Goal: Task Accomplishment & Management: Use online tool/utility

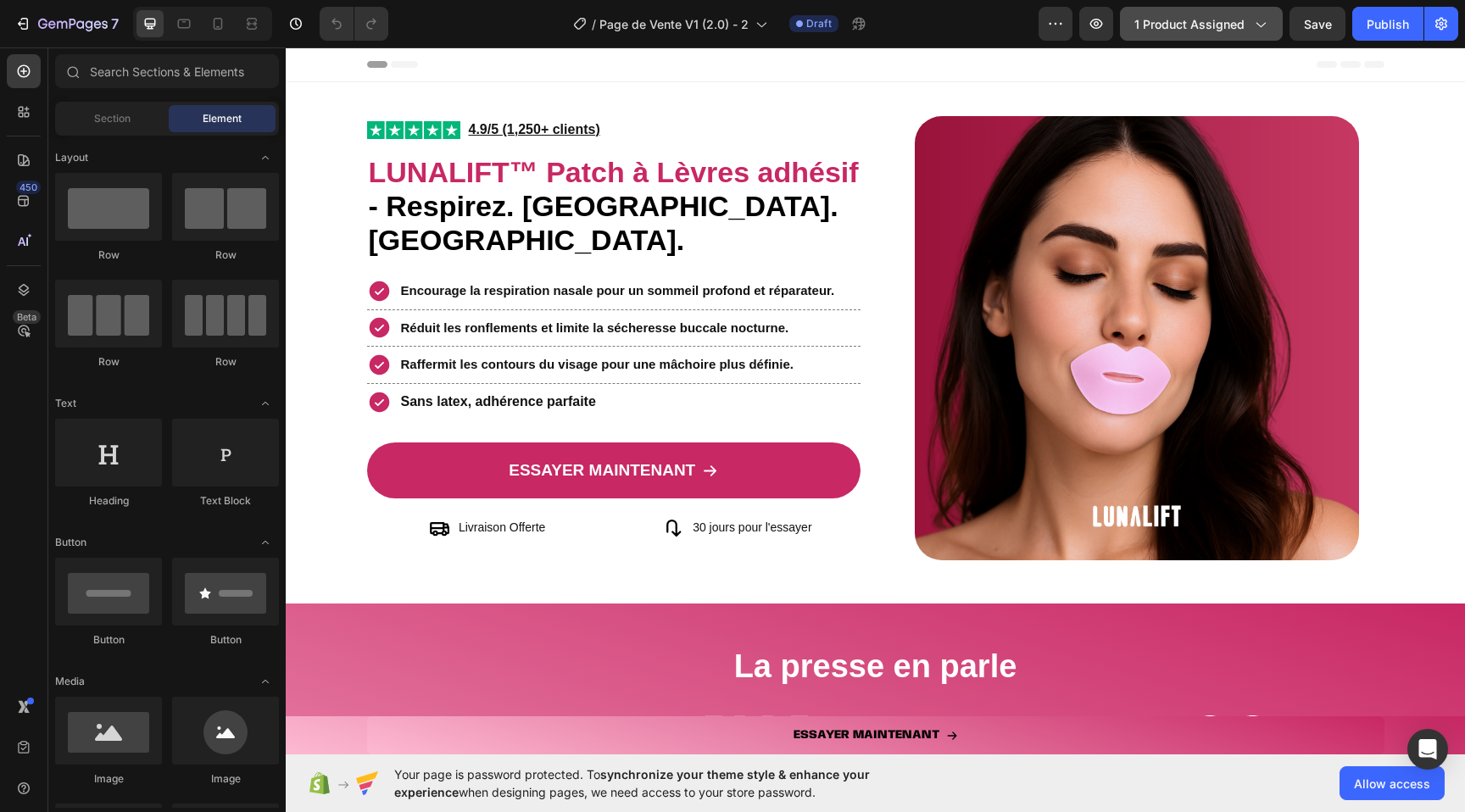
click at [1246, 25] on div "1 product assigned" at bounding box center [1200, 24] width 134 height 18
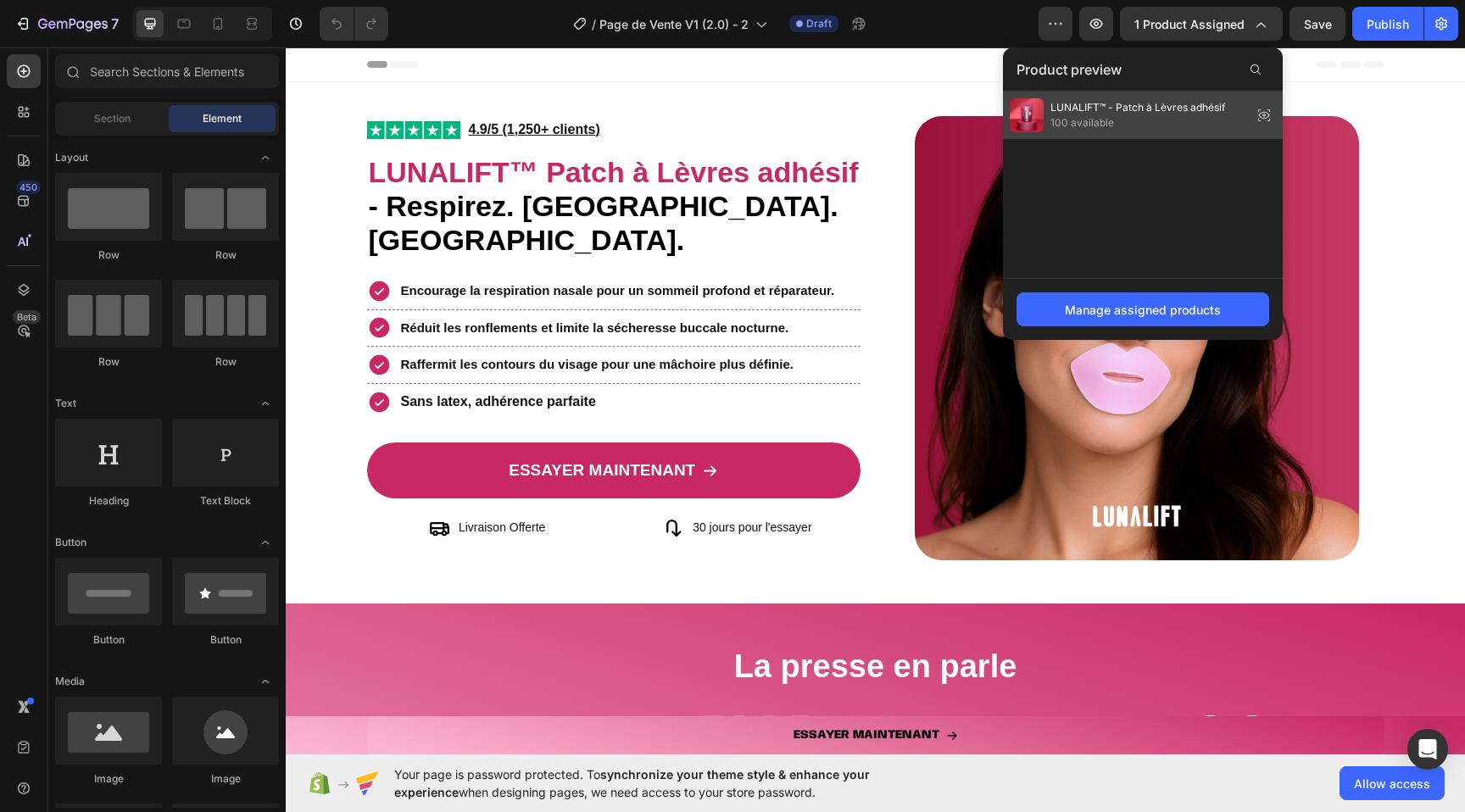
click at [1178, 106] on span "LUNALIFT™ - Patch à Lèvres adhésif" at bounding box center [1137, 107] width 175 height 15
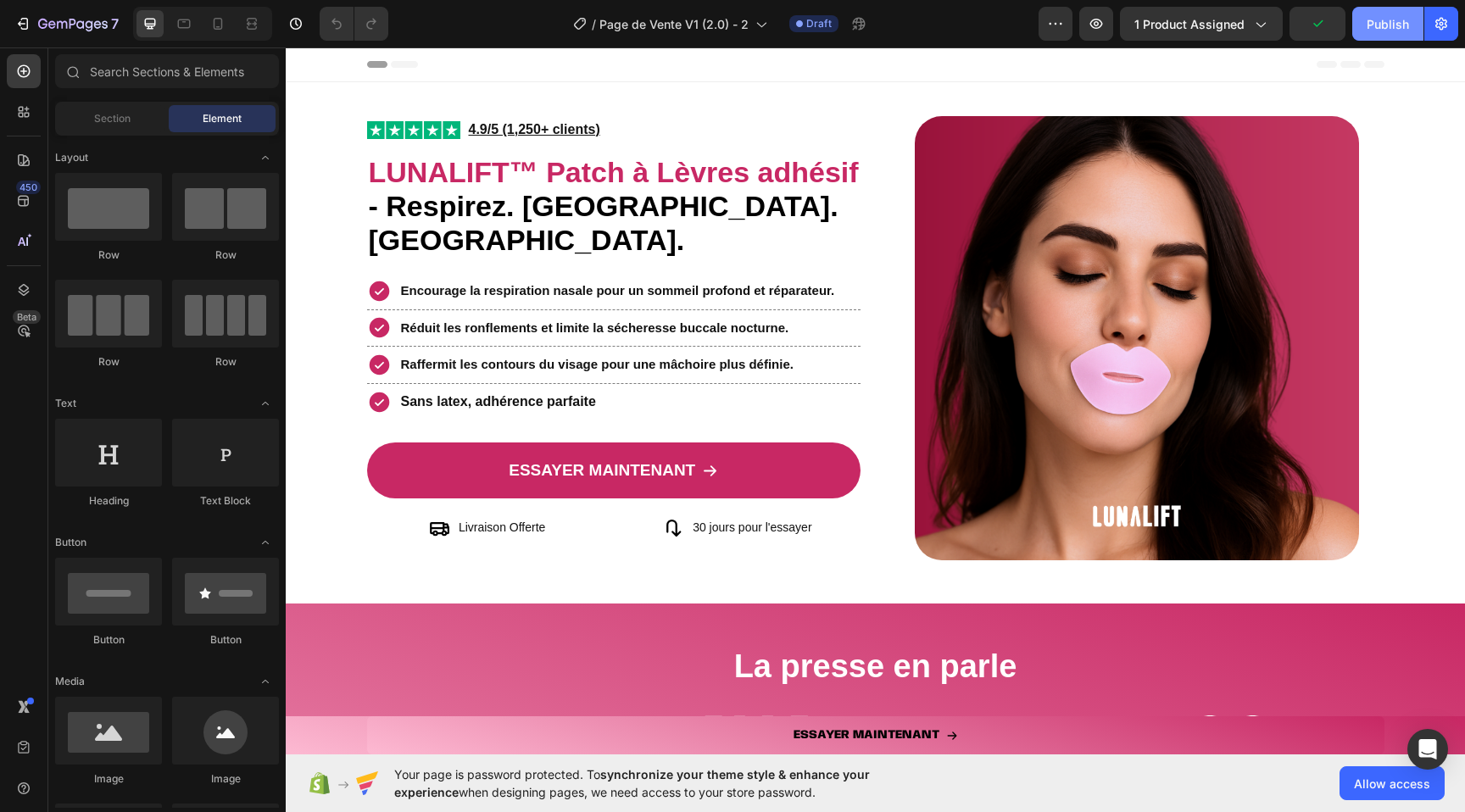
click at [1393, 24] on div "Publish" at bounding box center [1387, 24] width 42 height 18
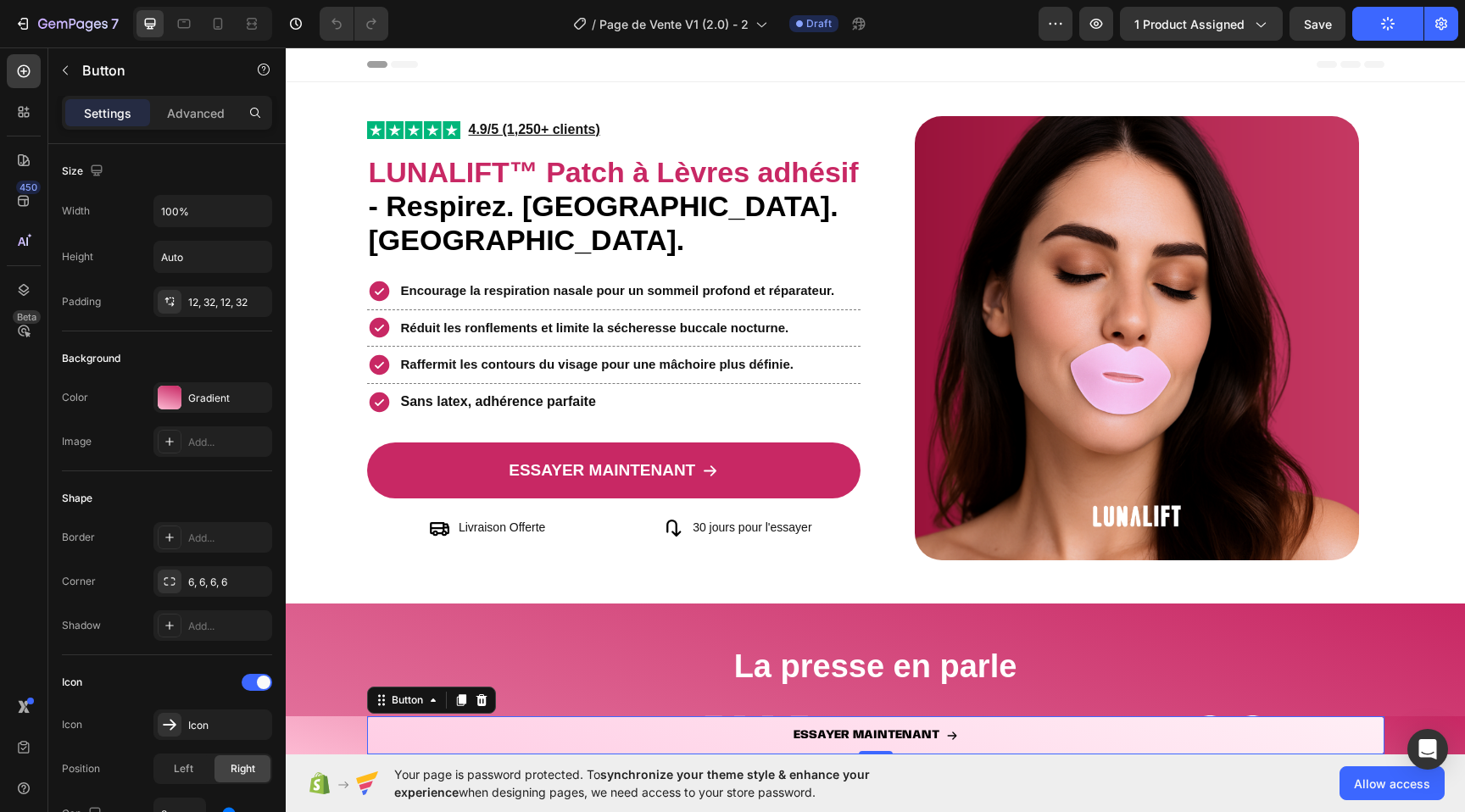
click at [400, 740] on link "ESSAYER MAINTENANT" at bounding box center [875, 735] width 1017 height 38
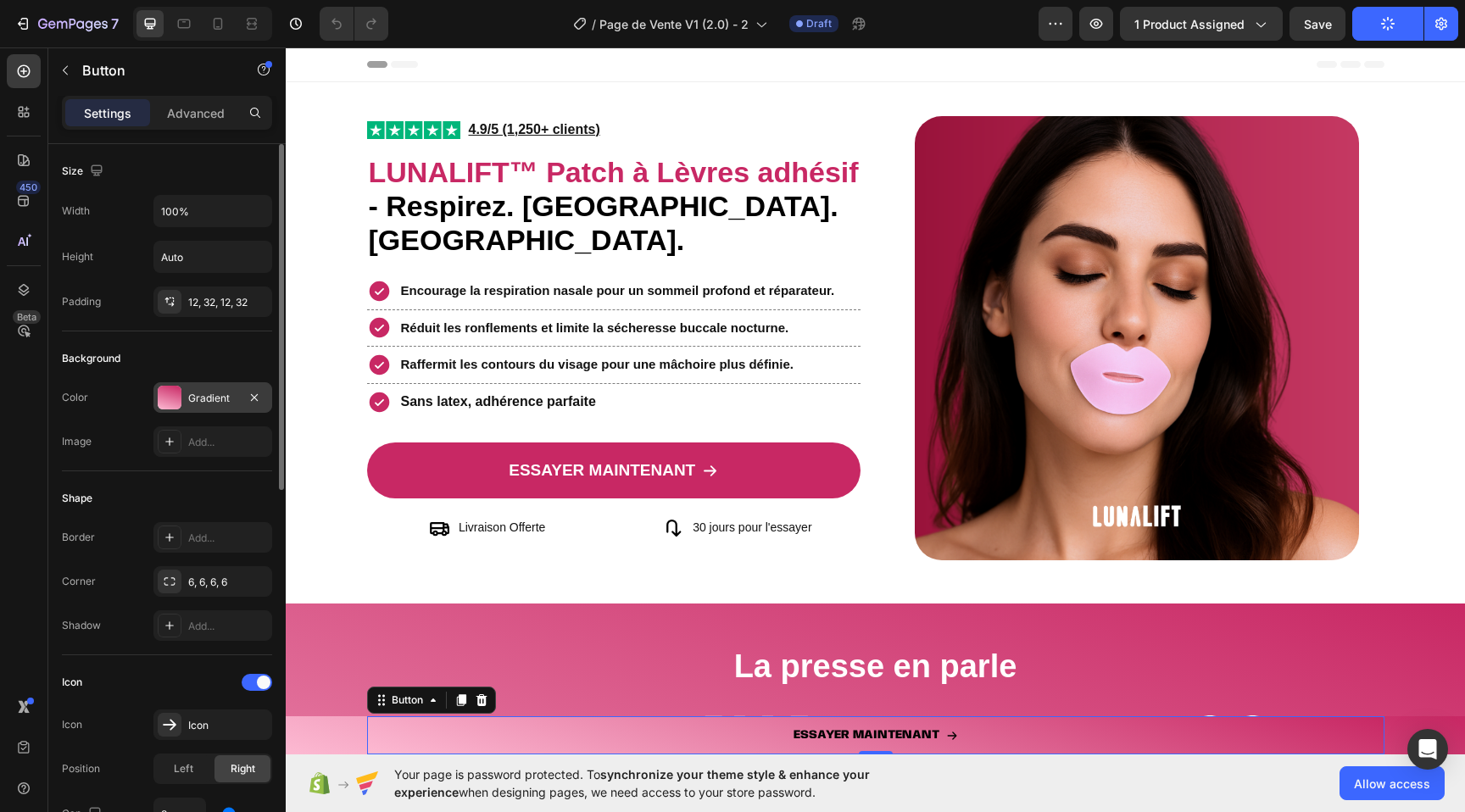
click at [199, 396] on div "Gradient" at bounding box center [213, 397] width 49 height 15
click at [114, 406] on div "Color Gradient" at bounding box center [167, 397] width 210 height 31
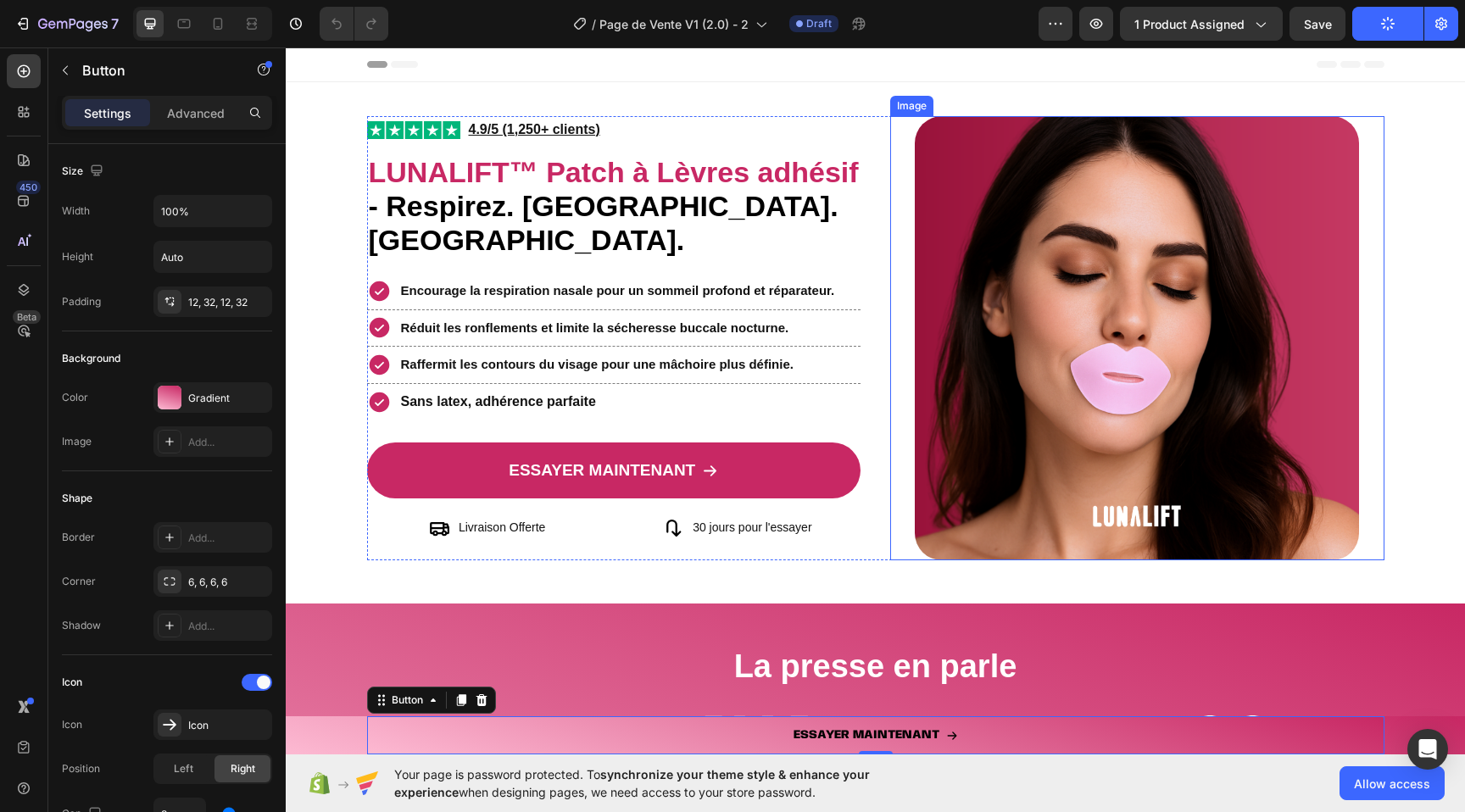
click at [1011, 337] on img at bounding box center [1136, 337] width 444 height 444
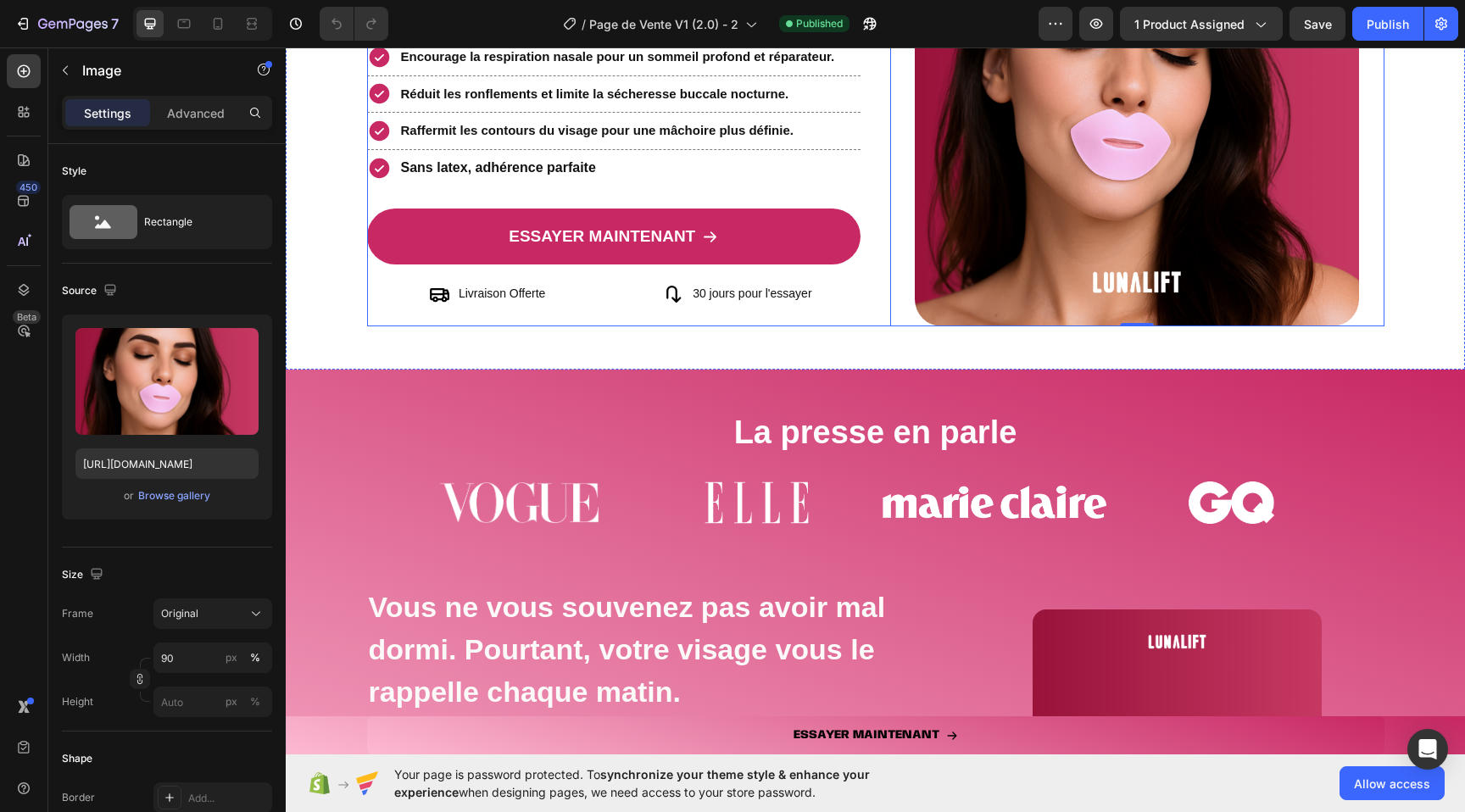
scroll to position [294, 0]
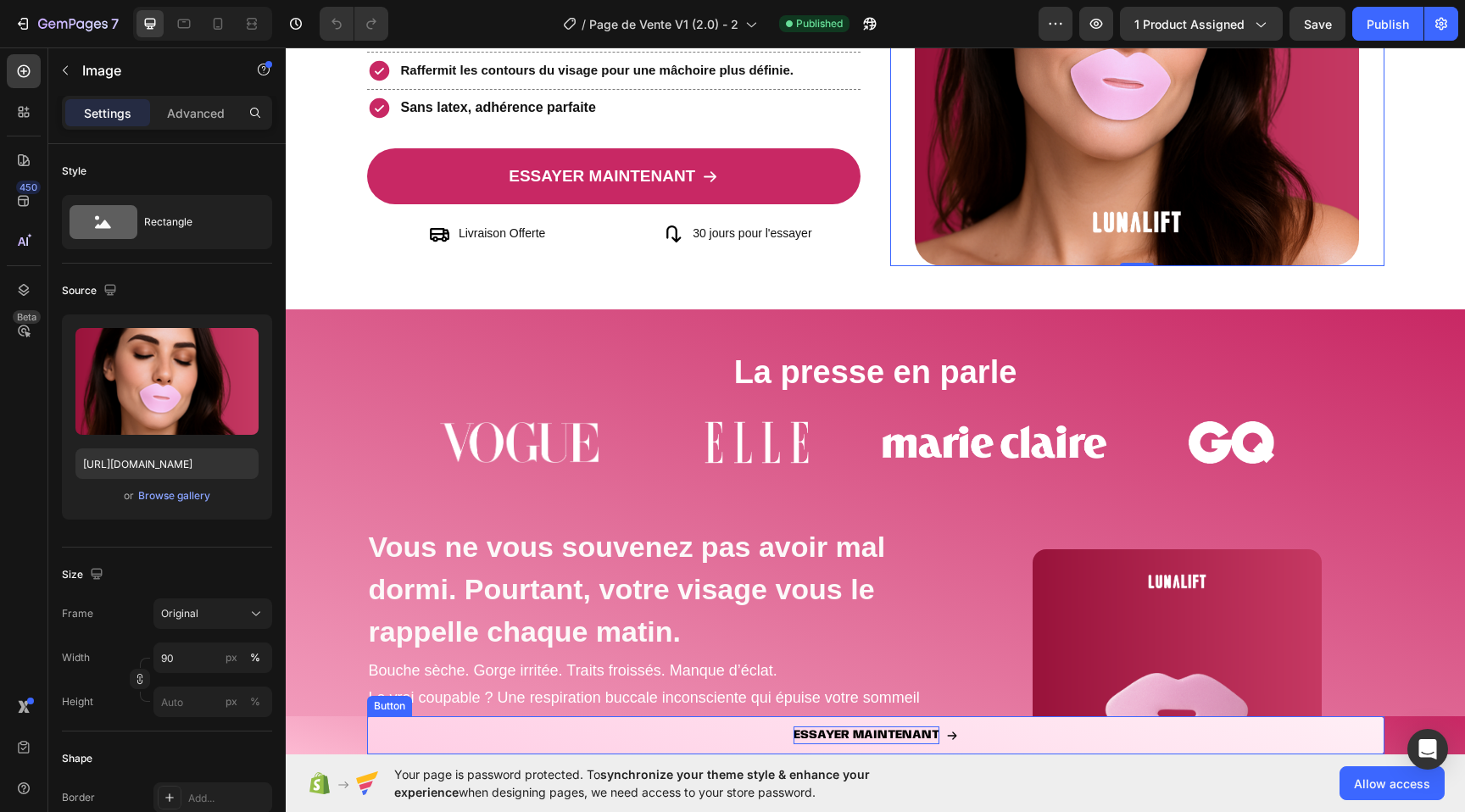
click at [811, 733] on p "ESSAYER MAINTENANT" at bounding box center [866, 735] width 145 height 18
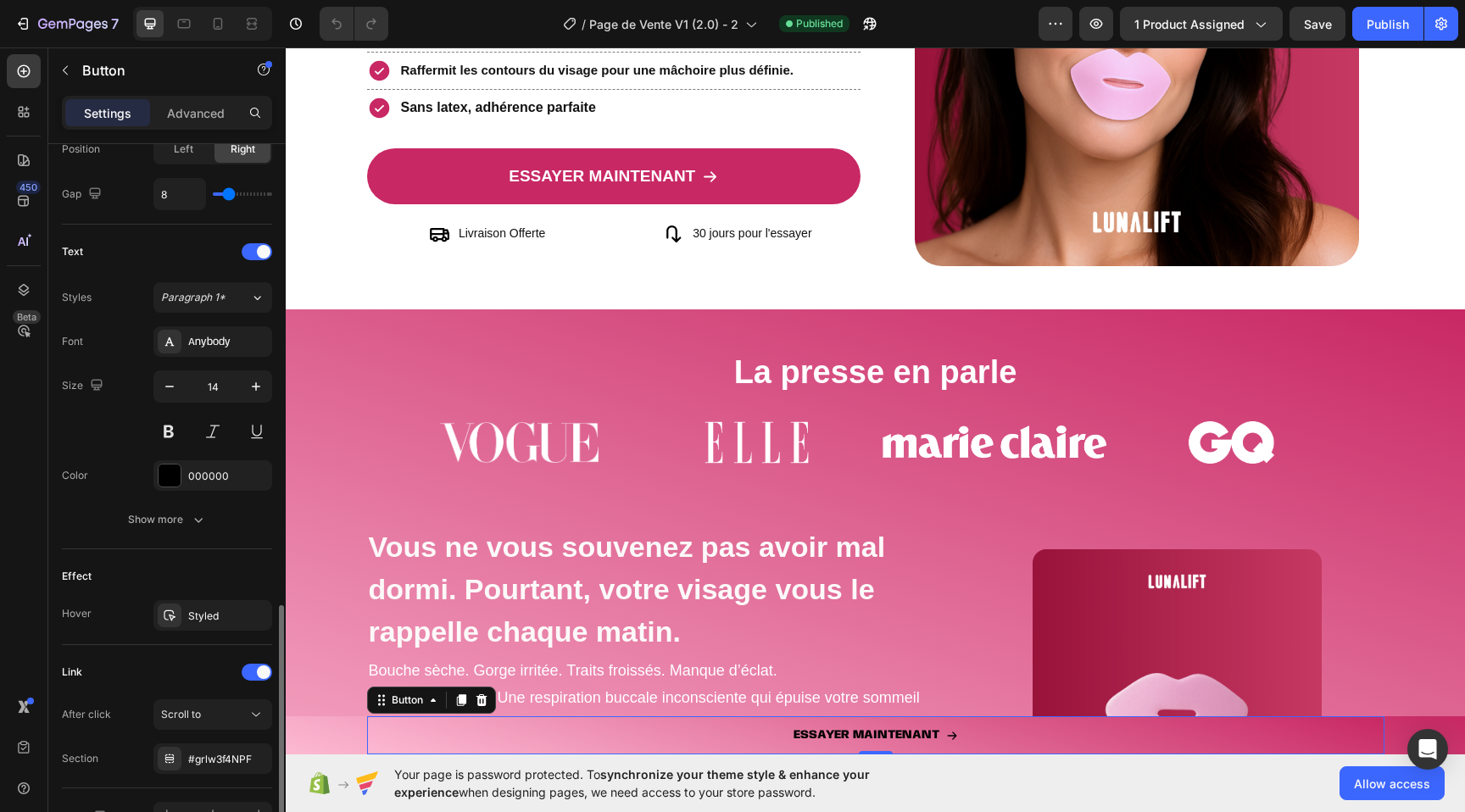
scroll to position [721, 0]
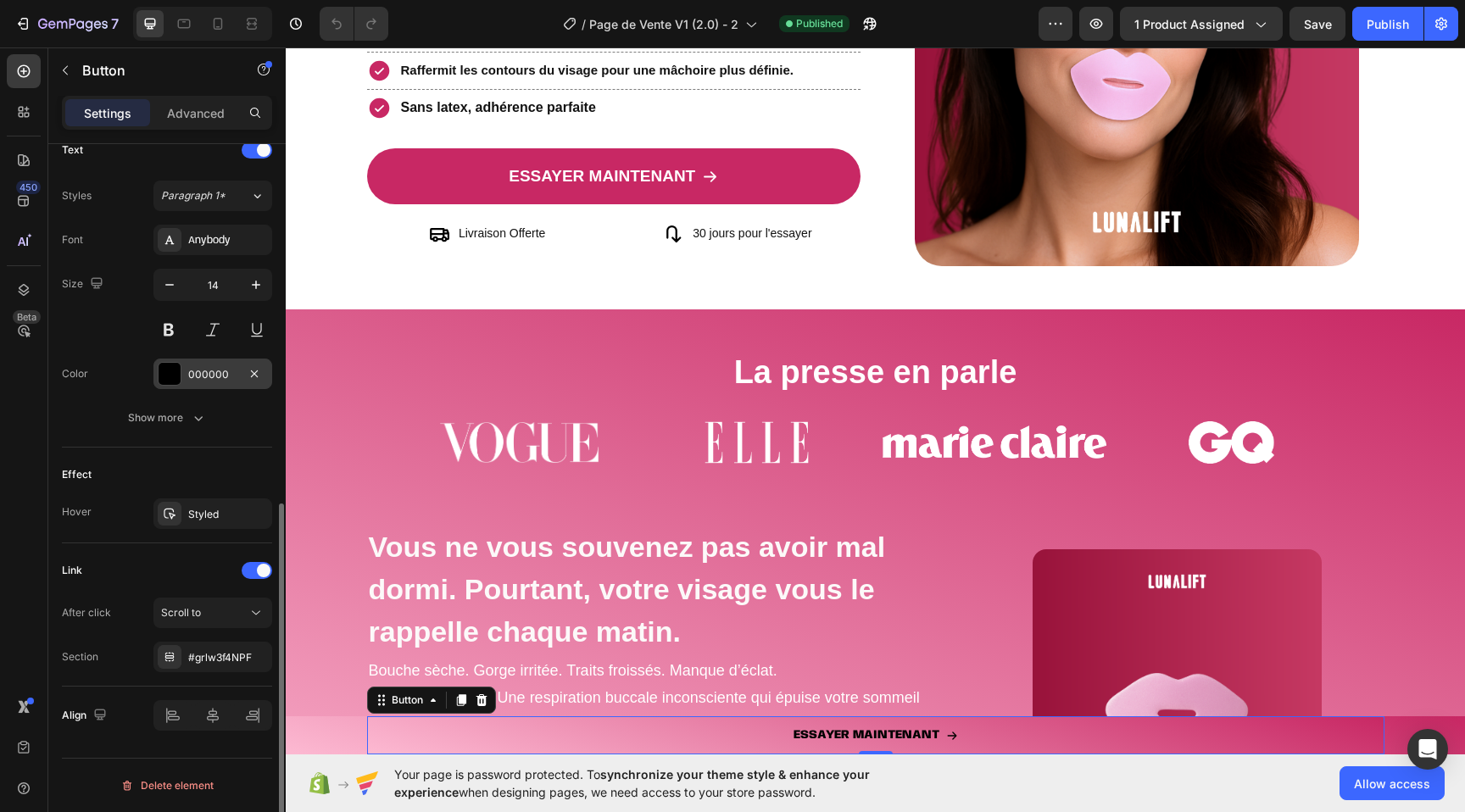
click at [189, 378] on div "000000" at bounding box center [213, 374] width 49 height 15
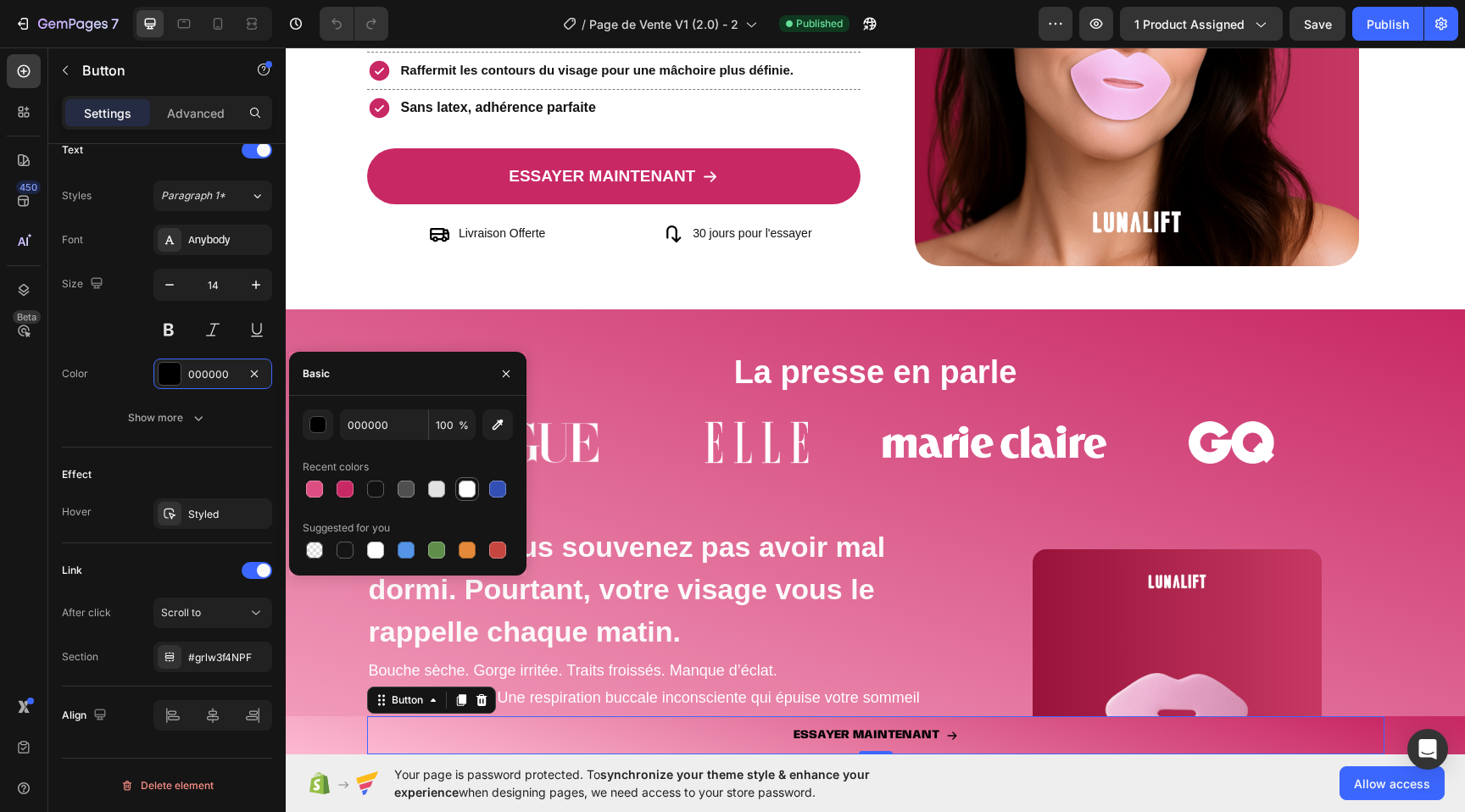
click at [473, 489] on div at bounding box center [467, 488] width 17 height 17
type input "FFFFFF"
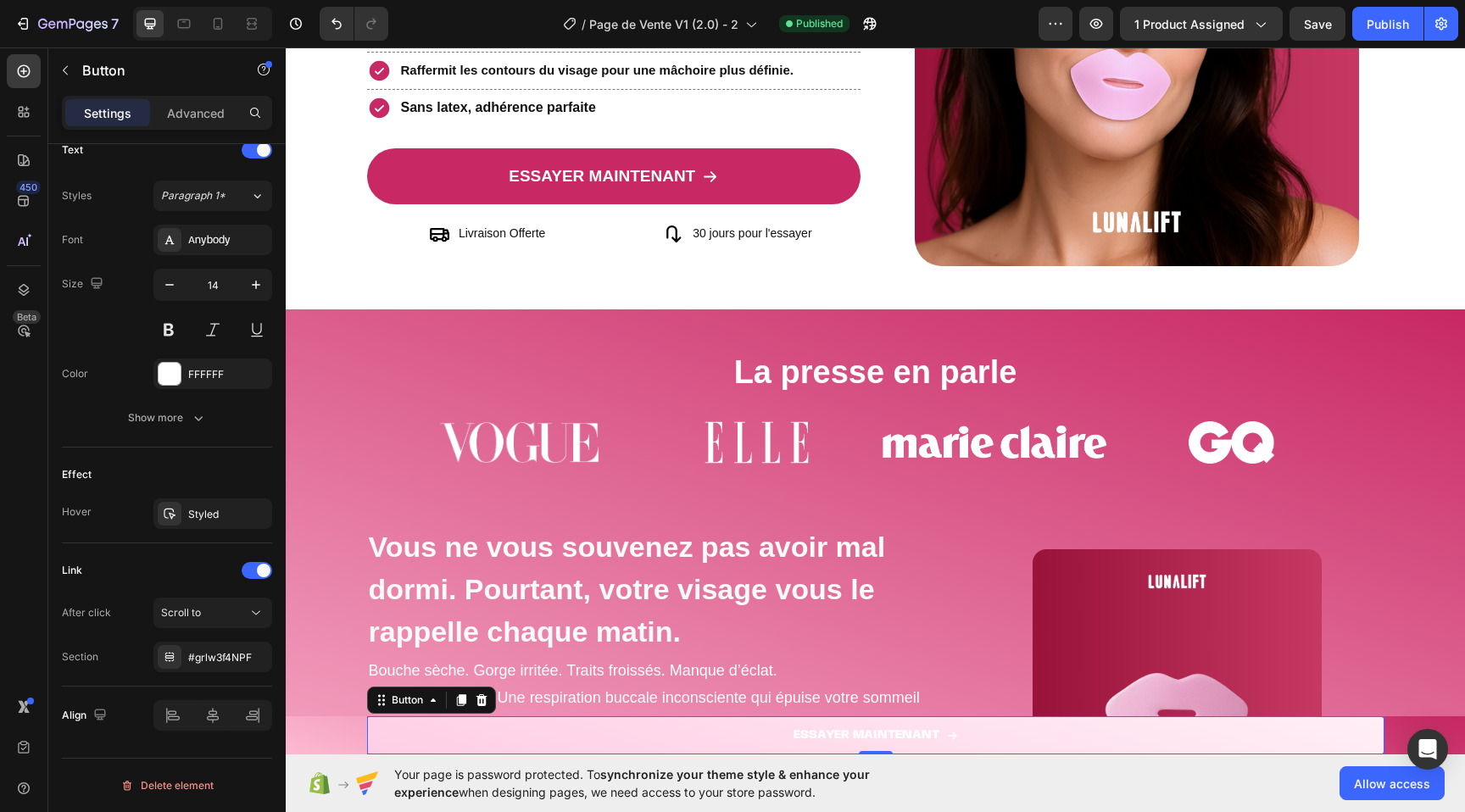
click at [382, 733] on link "ESSAYER MAINTENANT" at bounding box center [875, 735] width 1017 height 38
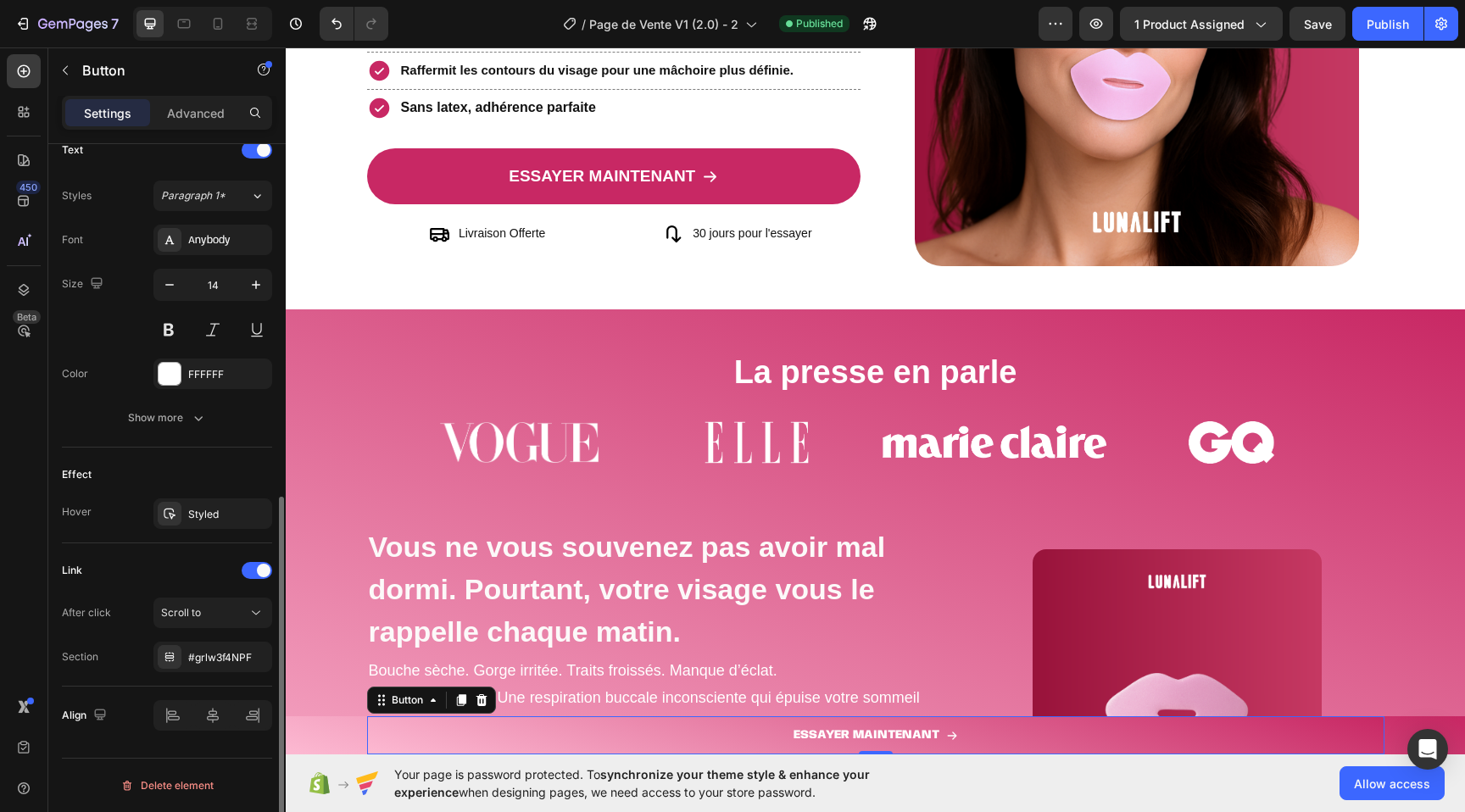
scroll to position [183, 0]
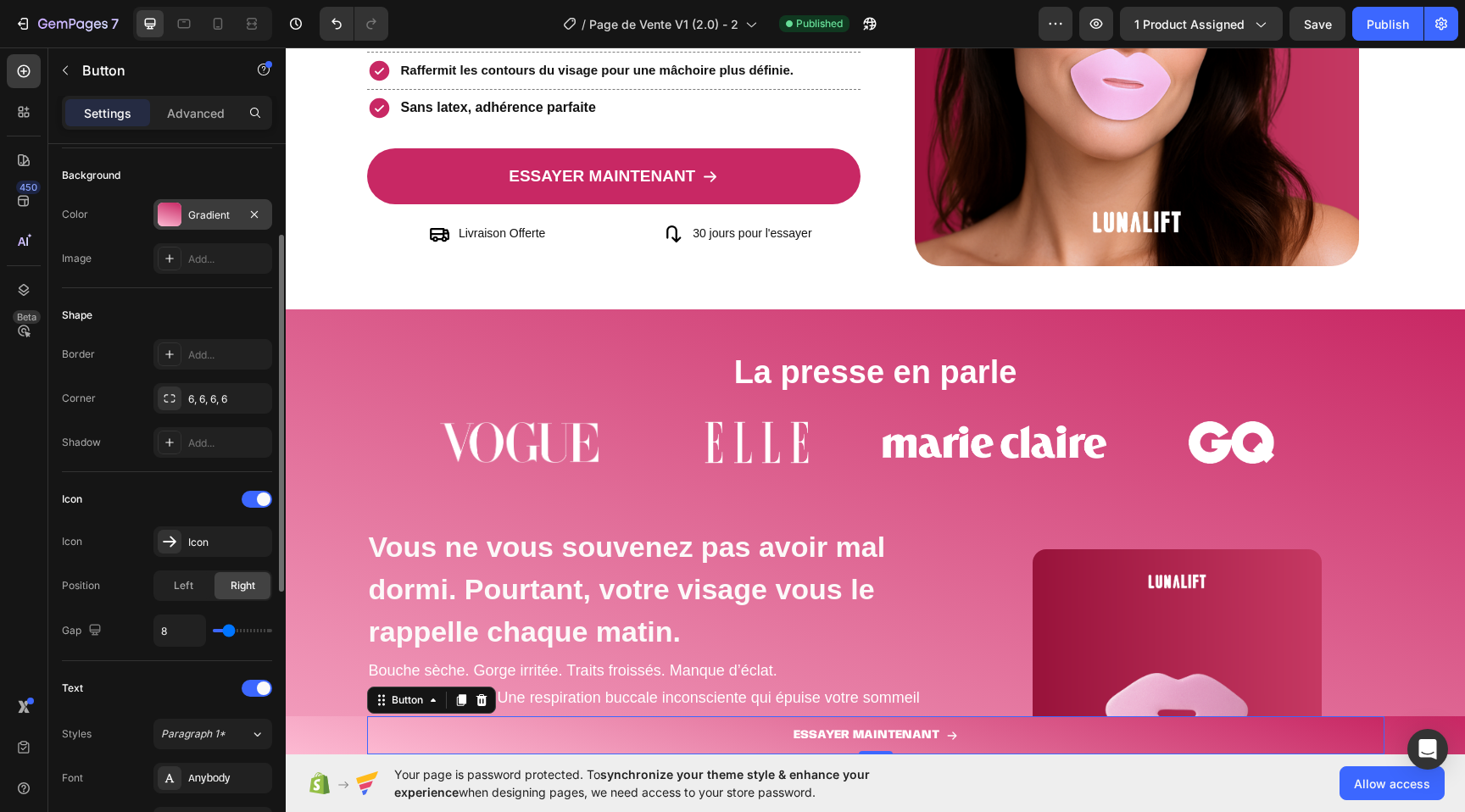
click at [219, 219] on div "Gradient" at bounding box center [213, 214] width 49 height 15
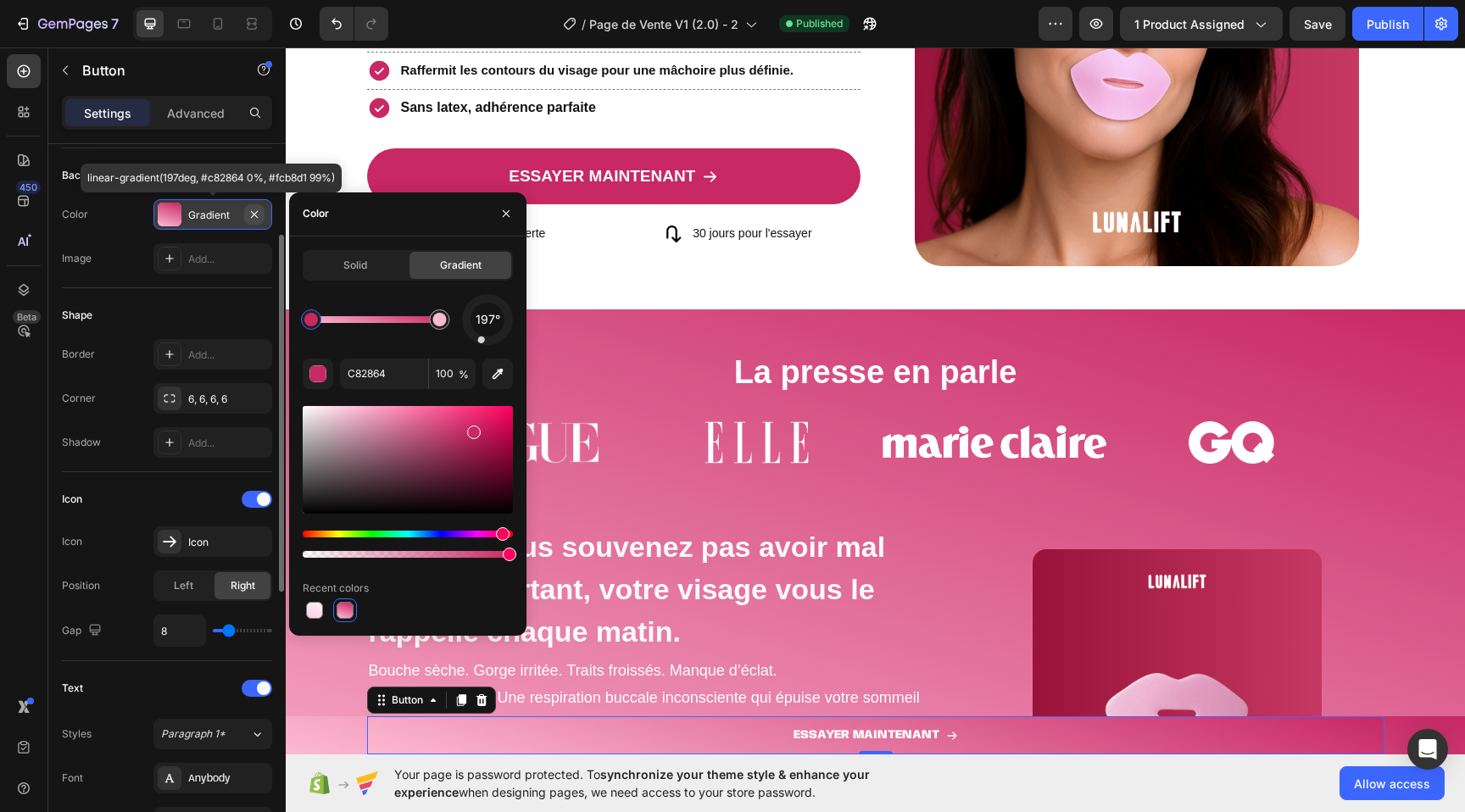
click at [249, 209] on icon "button" at bounding box center [254, 214] width 13 height 13
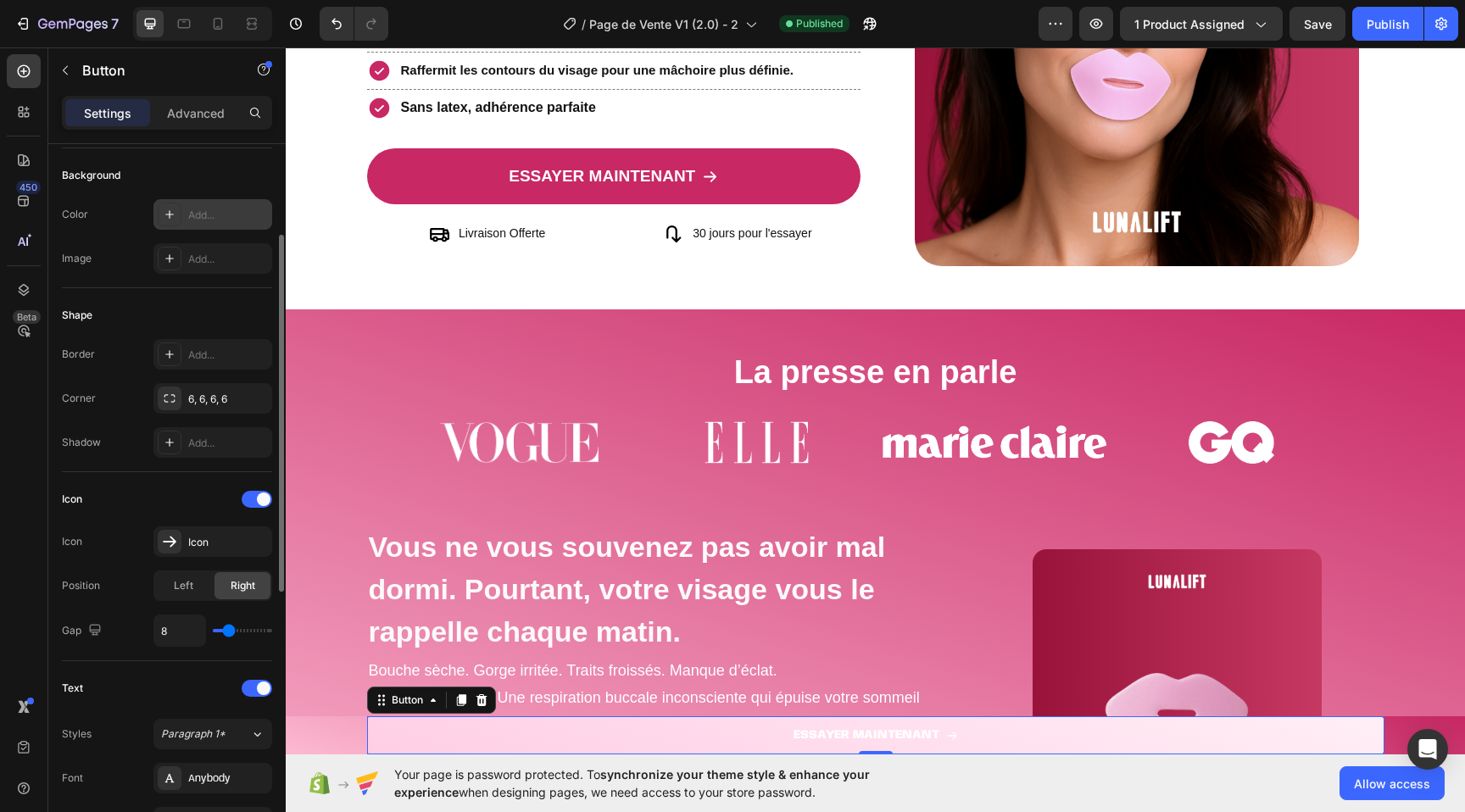
click at [397, 731] on link "ESSAYER MAINTENANT" at bounding box center [875, 735] width 1017 height 38
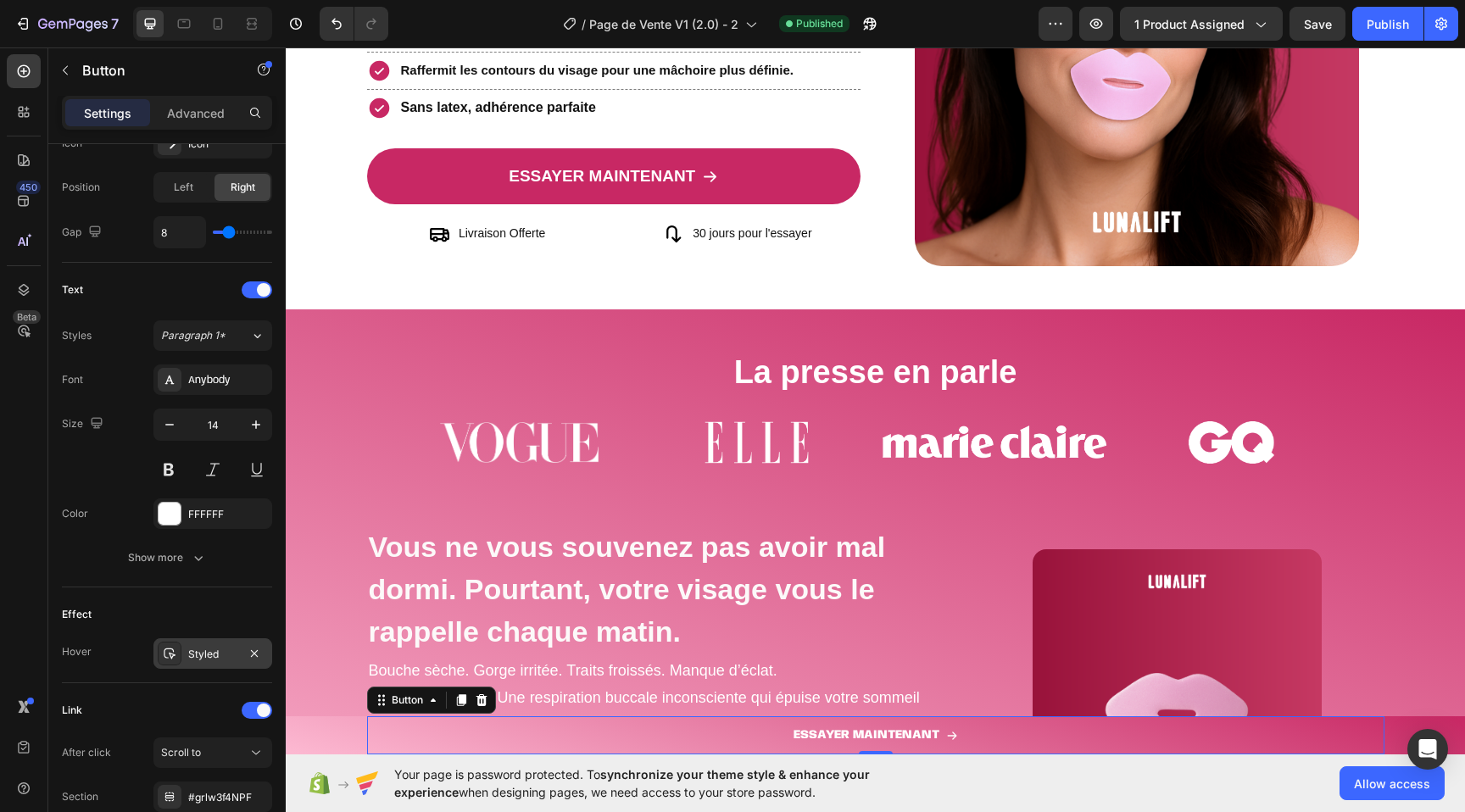
scroll to position [721, 0]
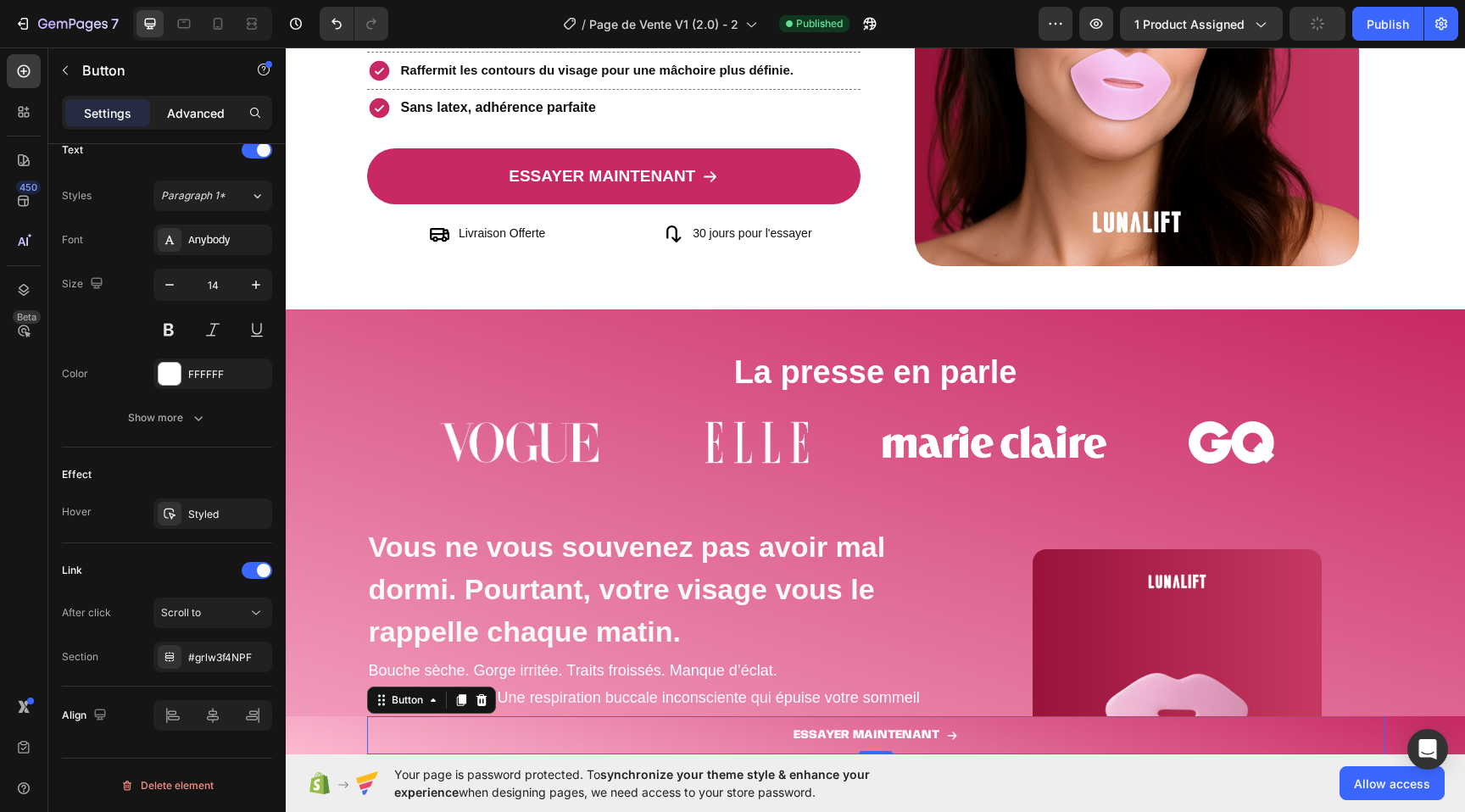
click at [187, 113] on p "Advanced" at bounding box center [196, 113] width 57 height 18
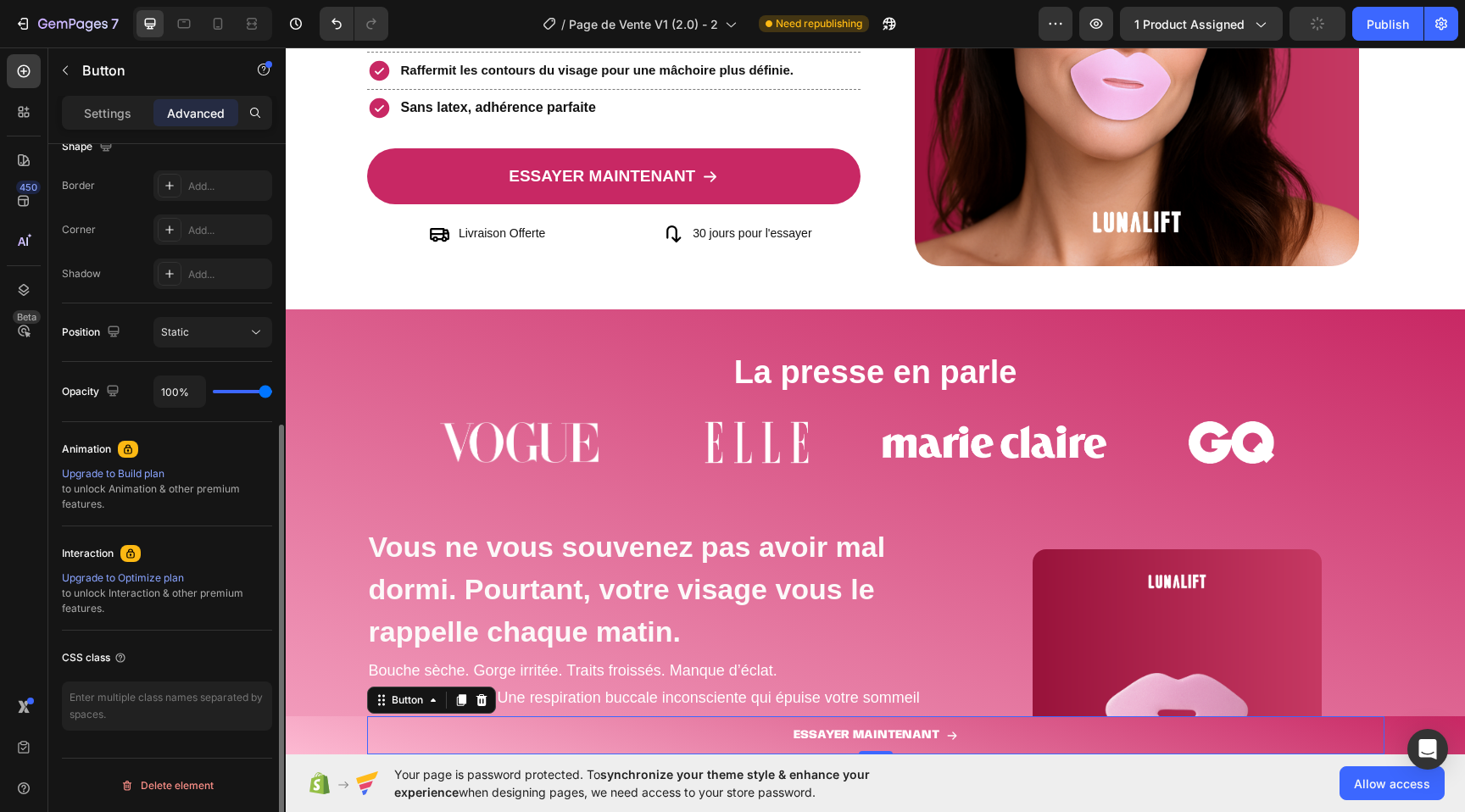
scroll to position [0, 0]
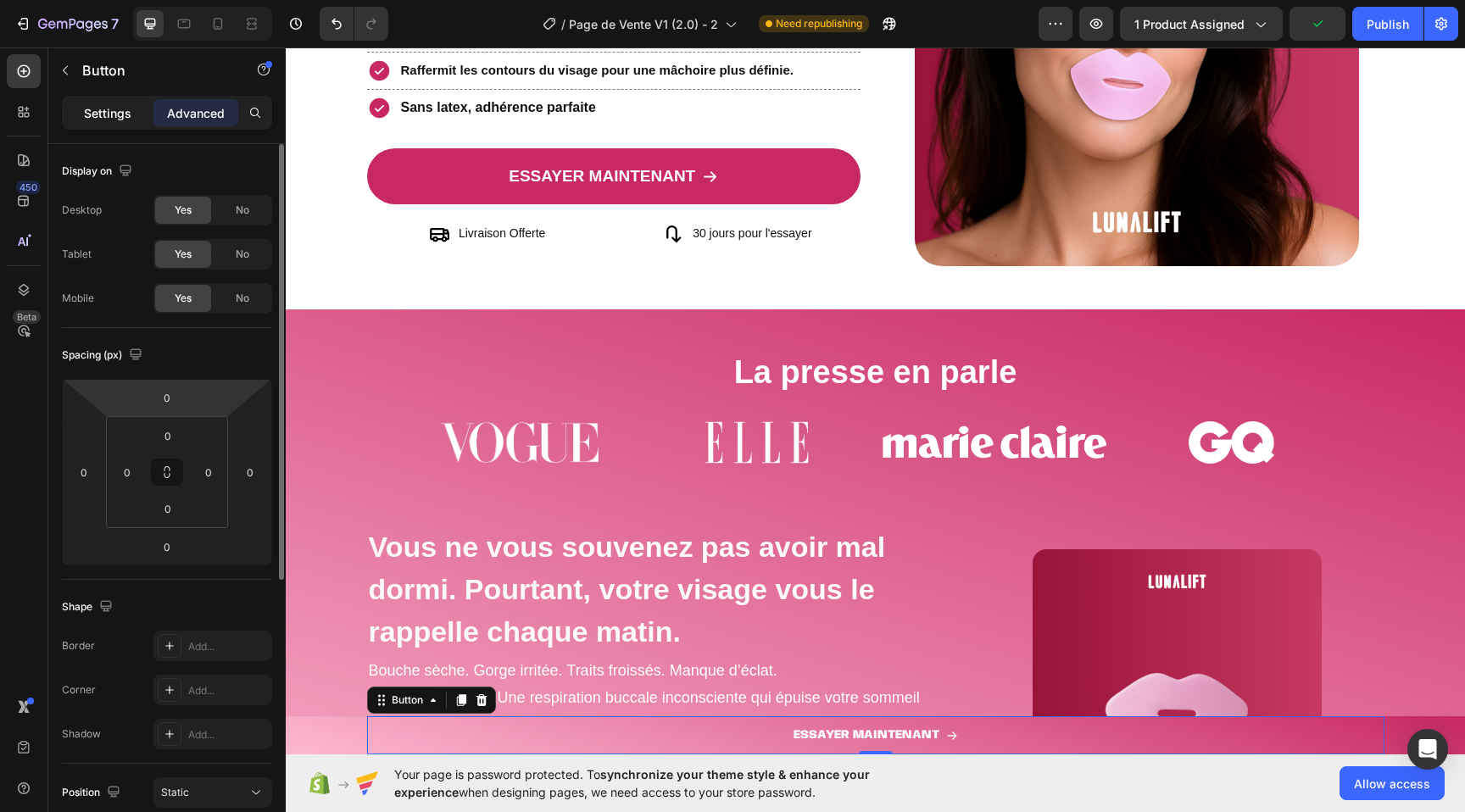
click at [109, 118] on p "Settings" at bounding box center [107, 113] width 48 height 18
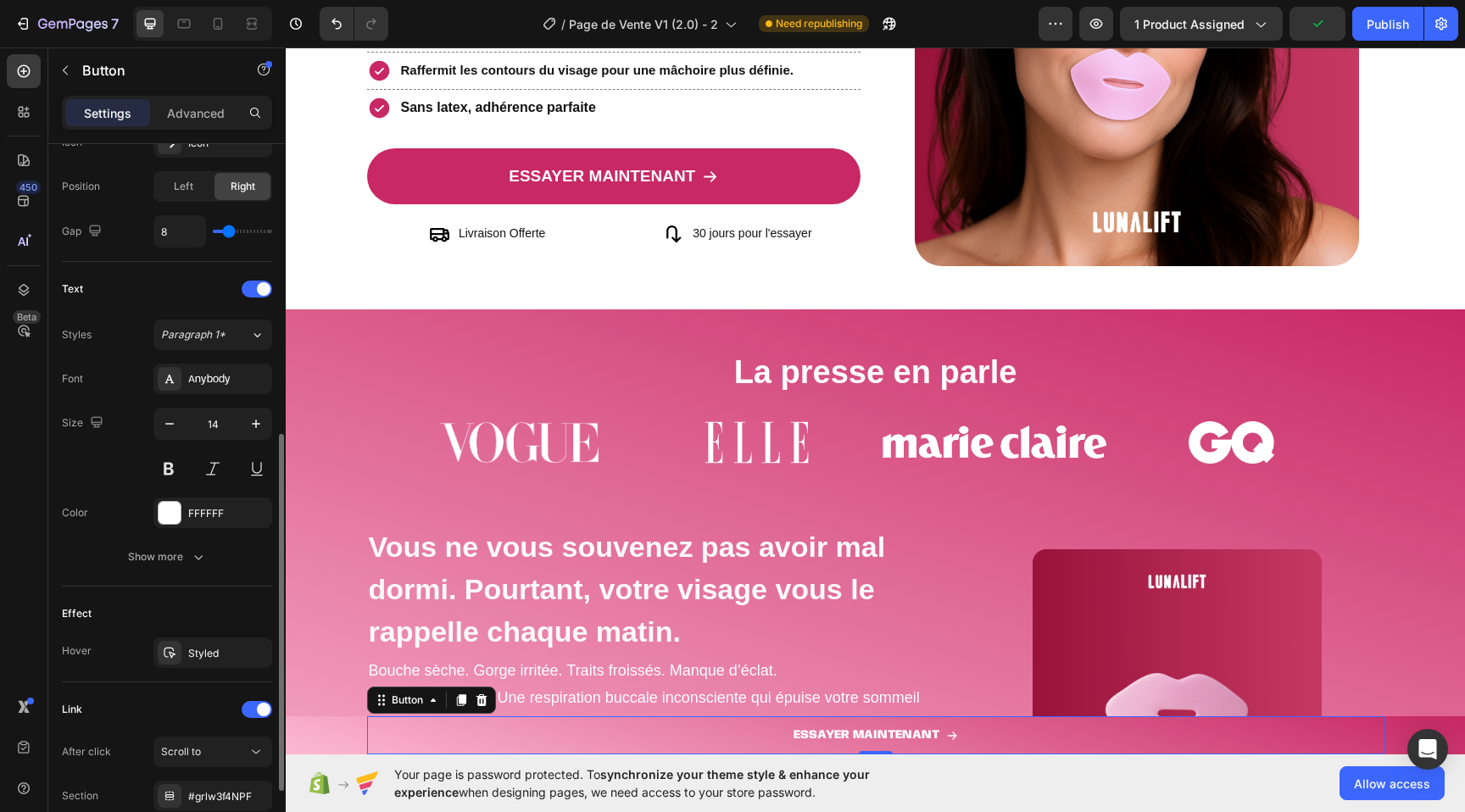
scroll to position [721, 0]
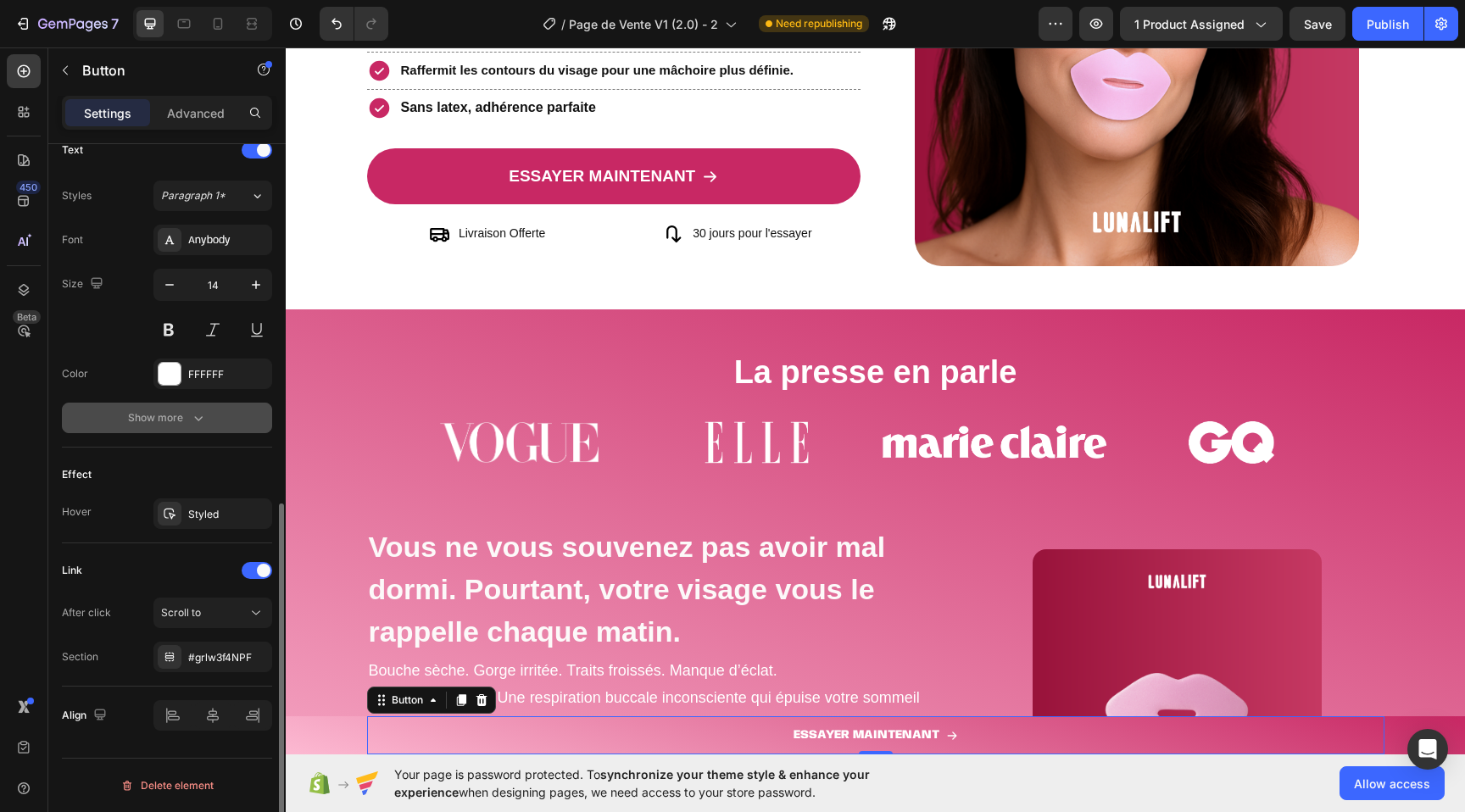
click at [208, 417] on button "Show more" at bounding box center [167, 418] width 210 height 31
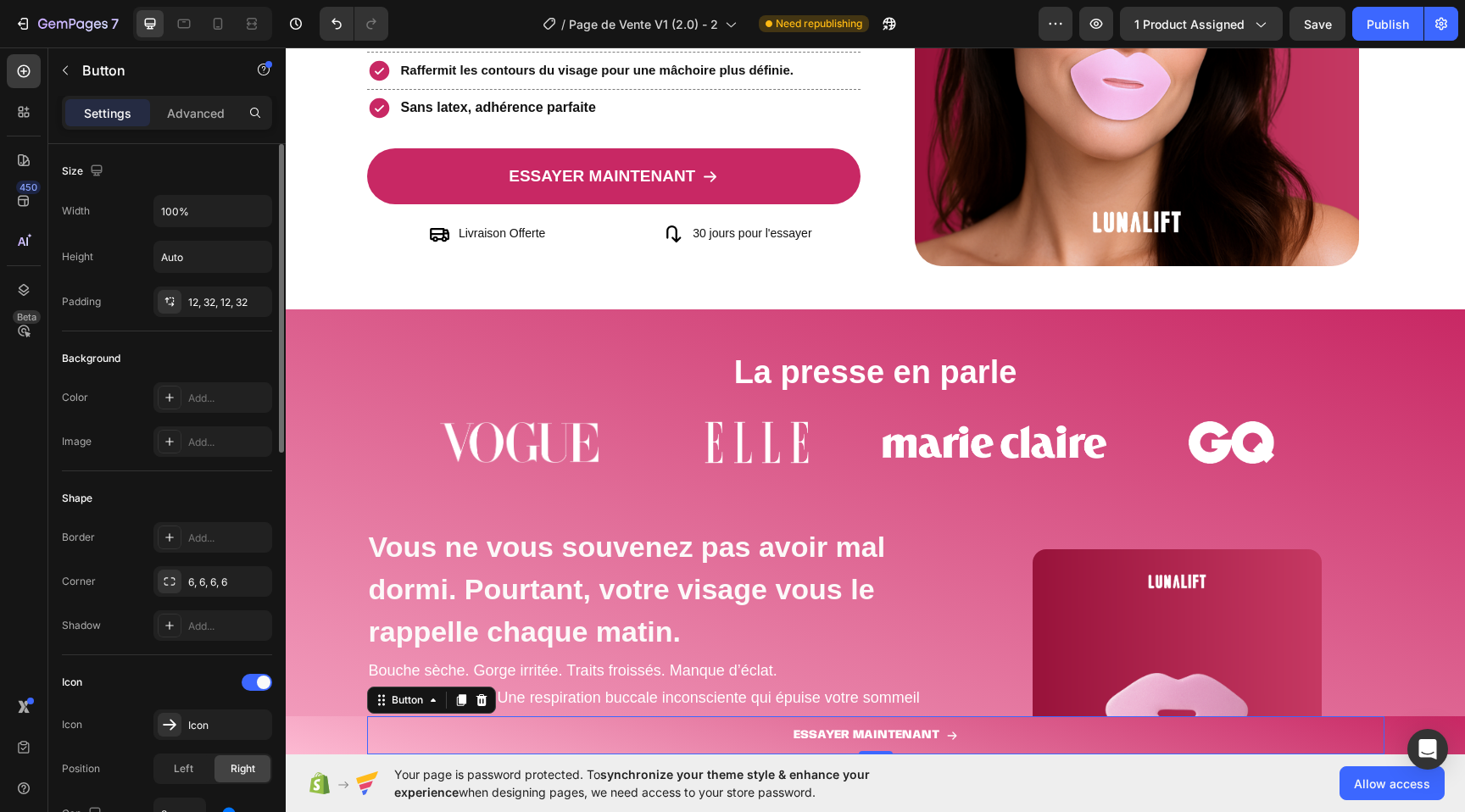
scroll to position [945, 0]
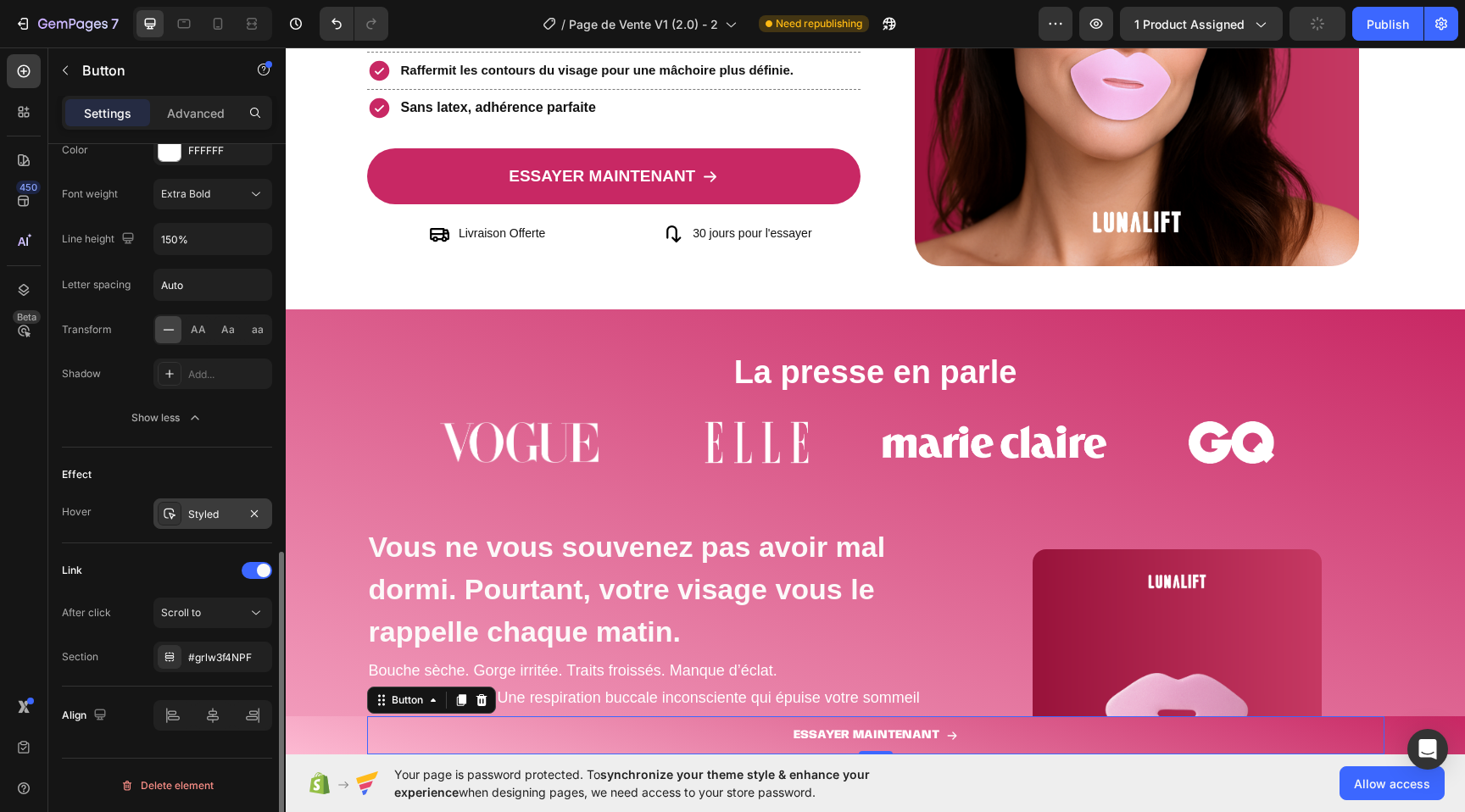
click at [204, 507] on div "Styled" at bounding box center [213, 514] width 49 height 15
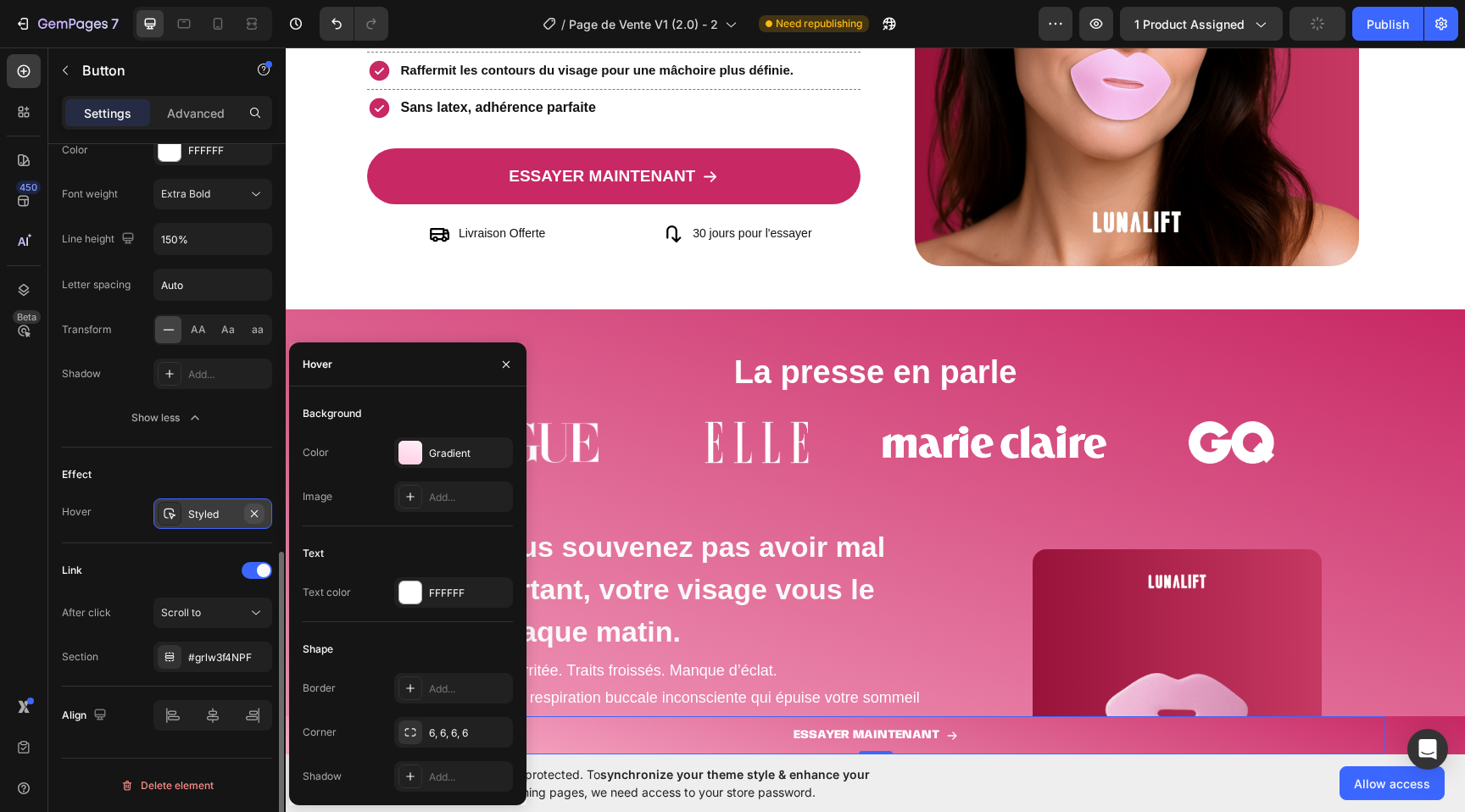
click at [248, 511] on button "button" at bounding box center [254, 513] width 21 height 21
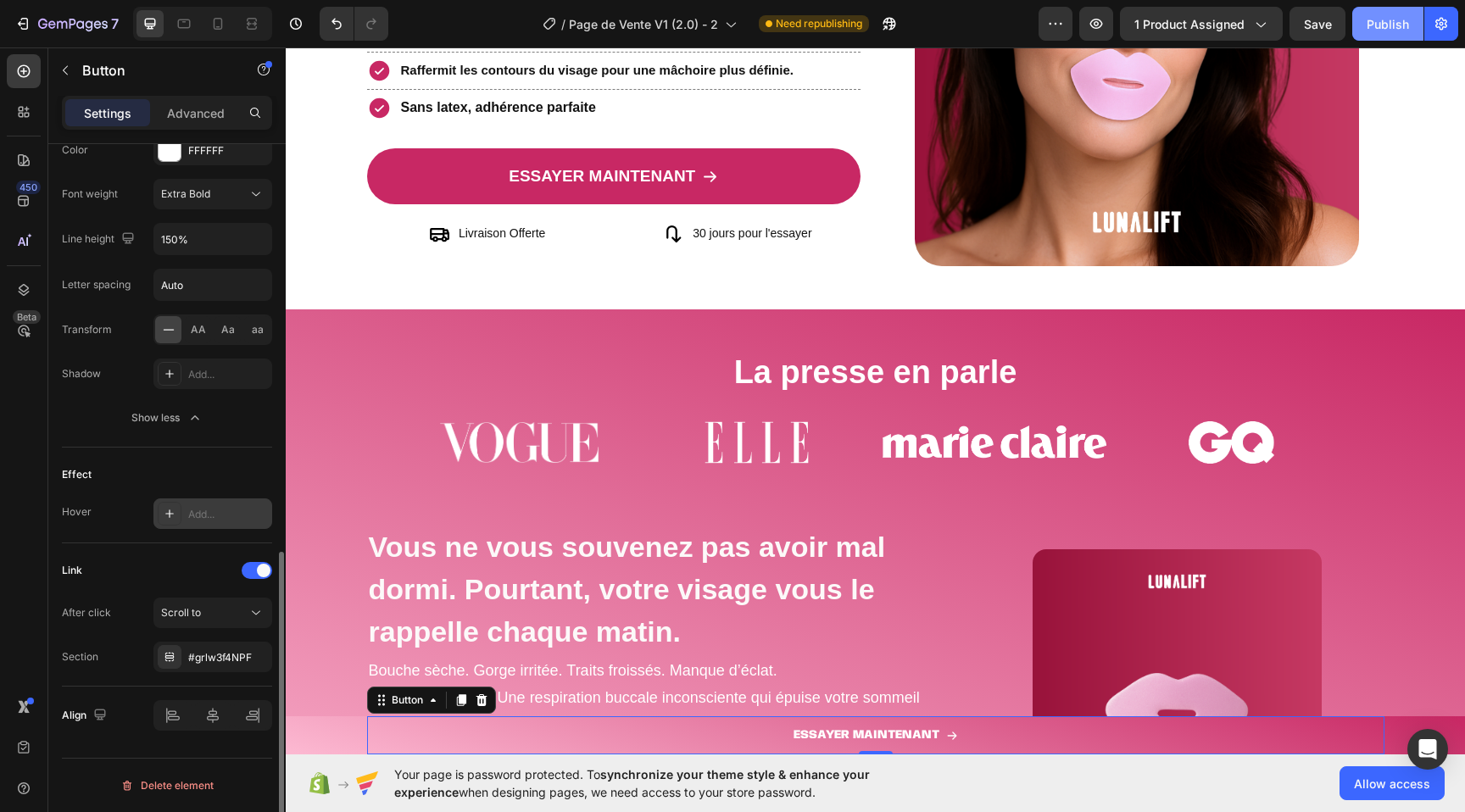
click at [1380, 21] on div "Publish" at bounding box center [1387, 24] width 42 height 18
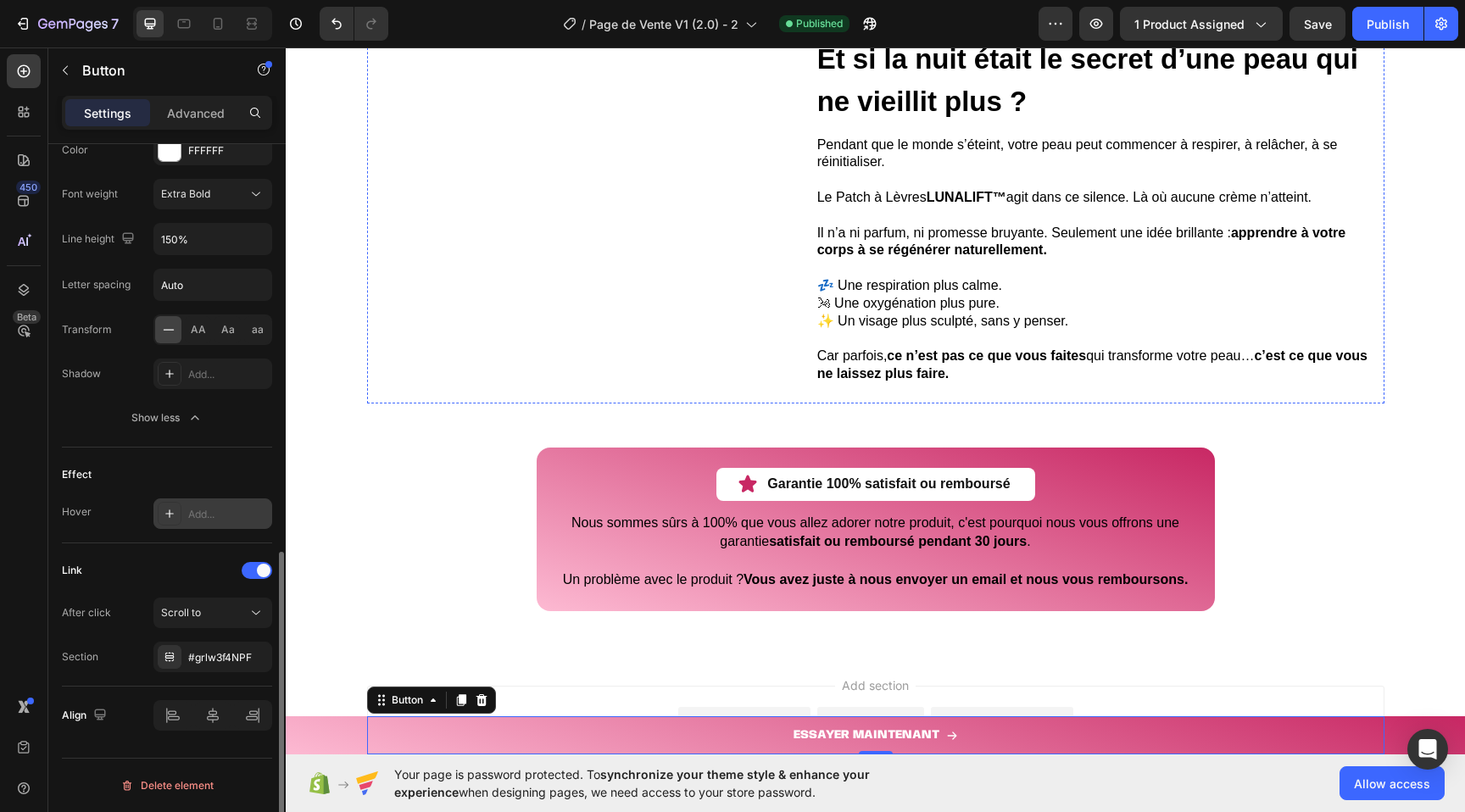
scroll to position [4199, 0]
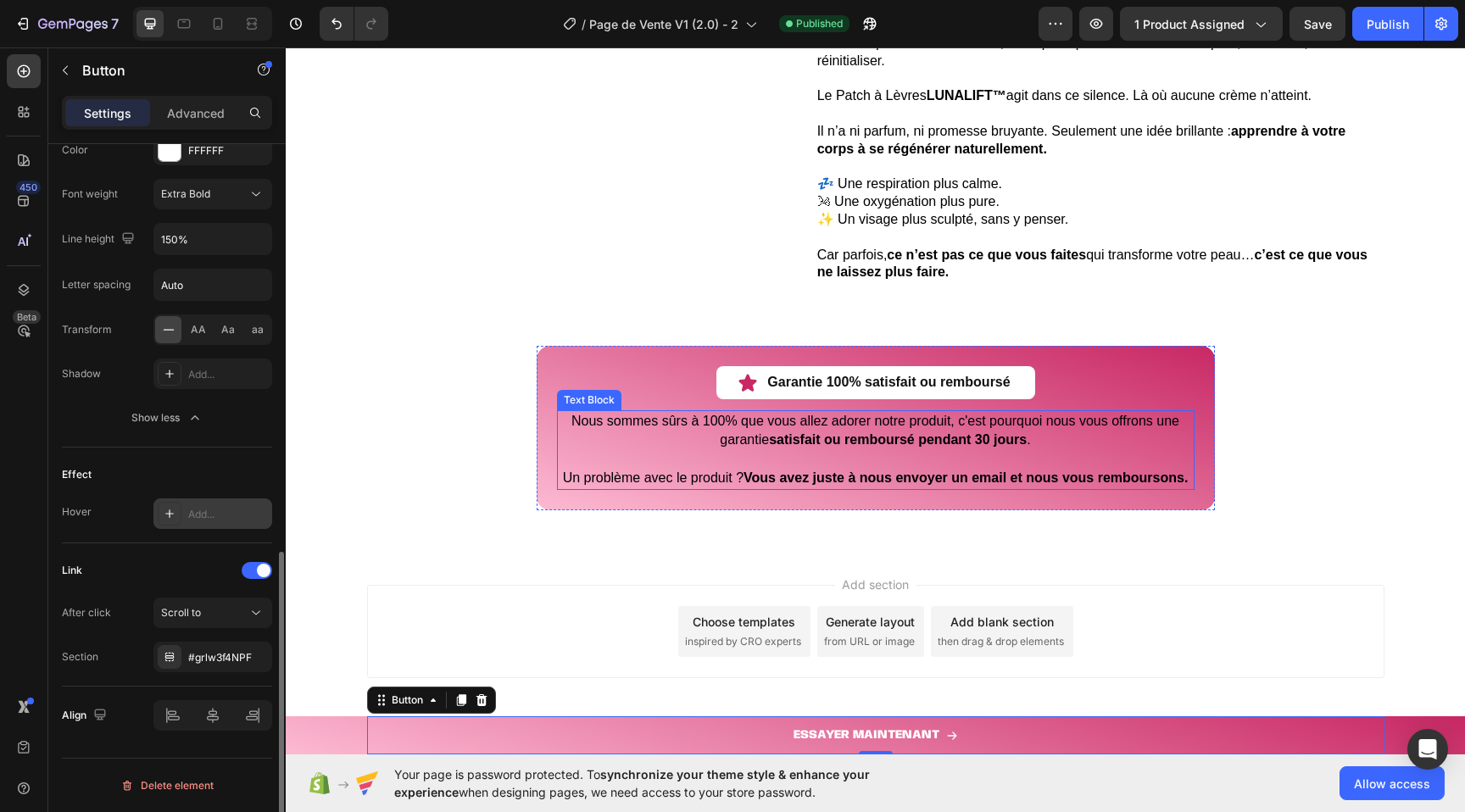
click at [642, 441] on p "Nous sommes sûrs à 100% que vous allez adorer notre produit, c'est pourquoi nou…" at bounding box center [875, 431] width 634 height 38
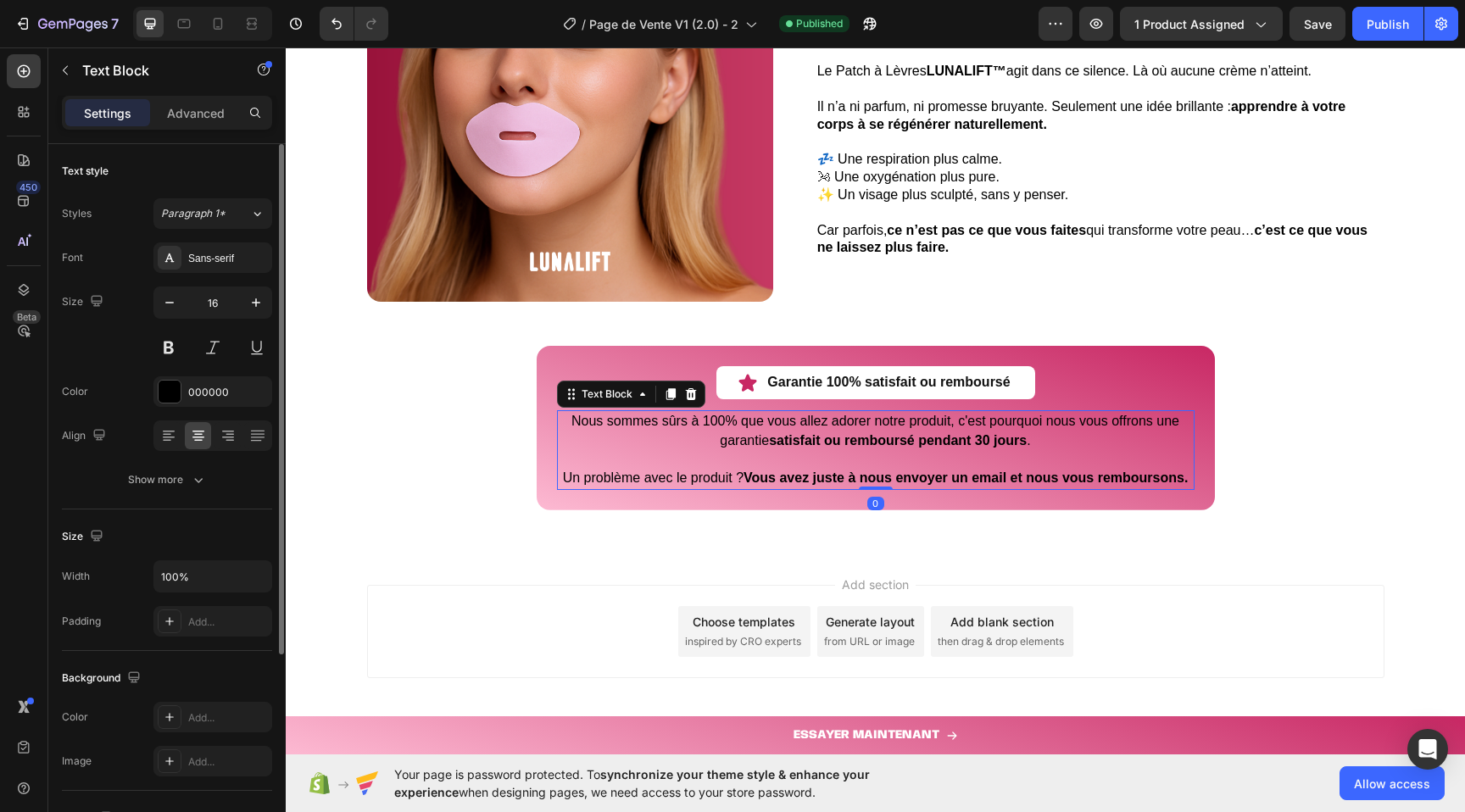
click at [571, 421] on span "Nous sommes sûrs à 100% que vous allez adorer notre produit, c'est pourquoi nou…" at bounding box center [874, 430] width 608 height 33
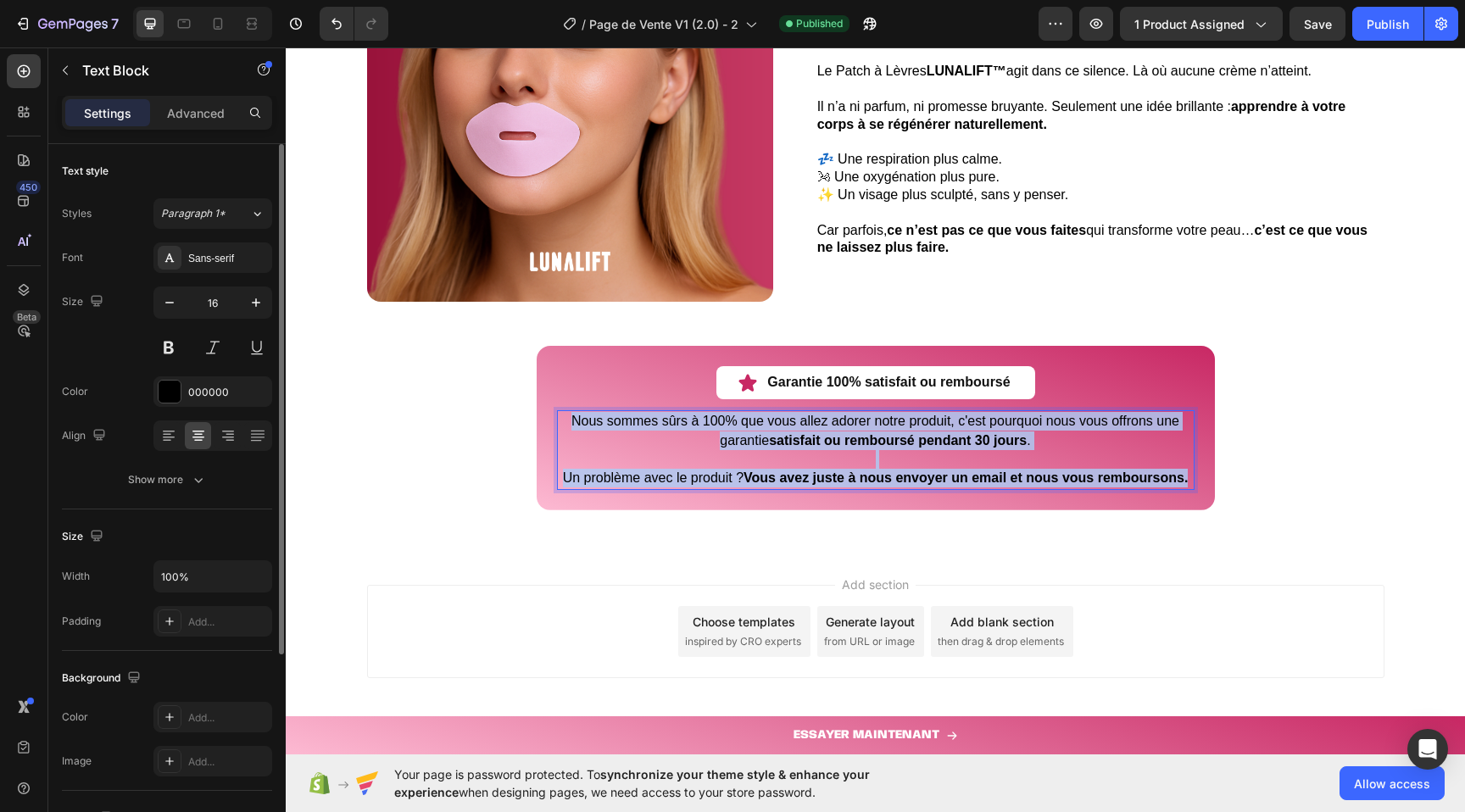
drag, startPoint x: 567, startPoint y: 421, endPoint x: 1202, endPoint y: 481, distance: 637.8
click at [1202, 481] on div "Garantie 100% satisfait ou remboursé Item List Row Nous sommes sûrs à 100% que …" at bounding box center [875, 427] width 678 height 163
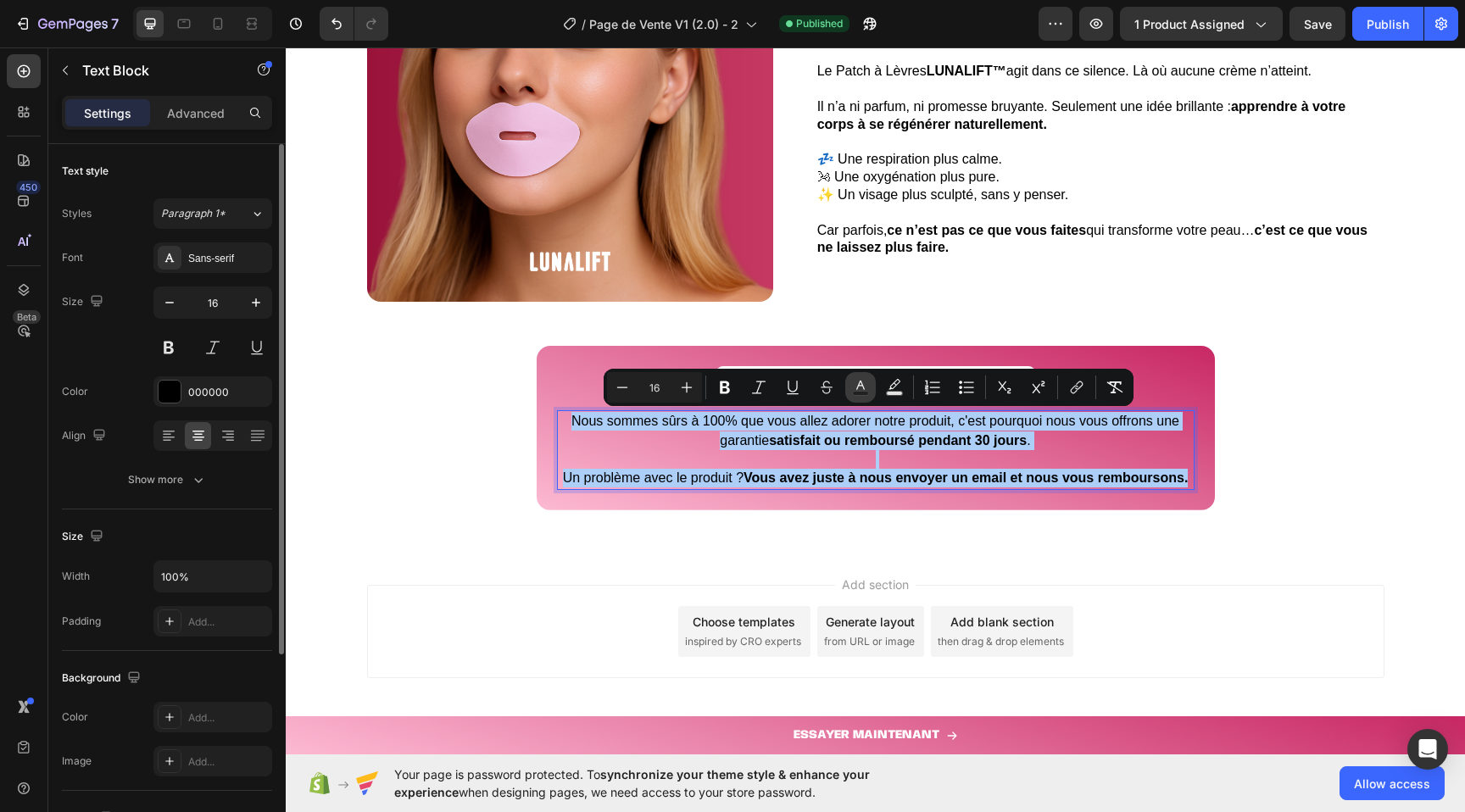
click at [864, 387] on icon "Editor contextual toolbar" at bounding box center [860, 387] width 17 height 17
type input "000000"
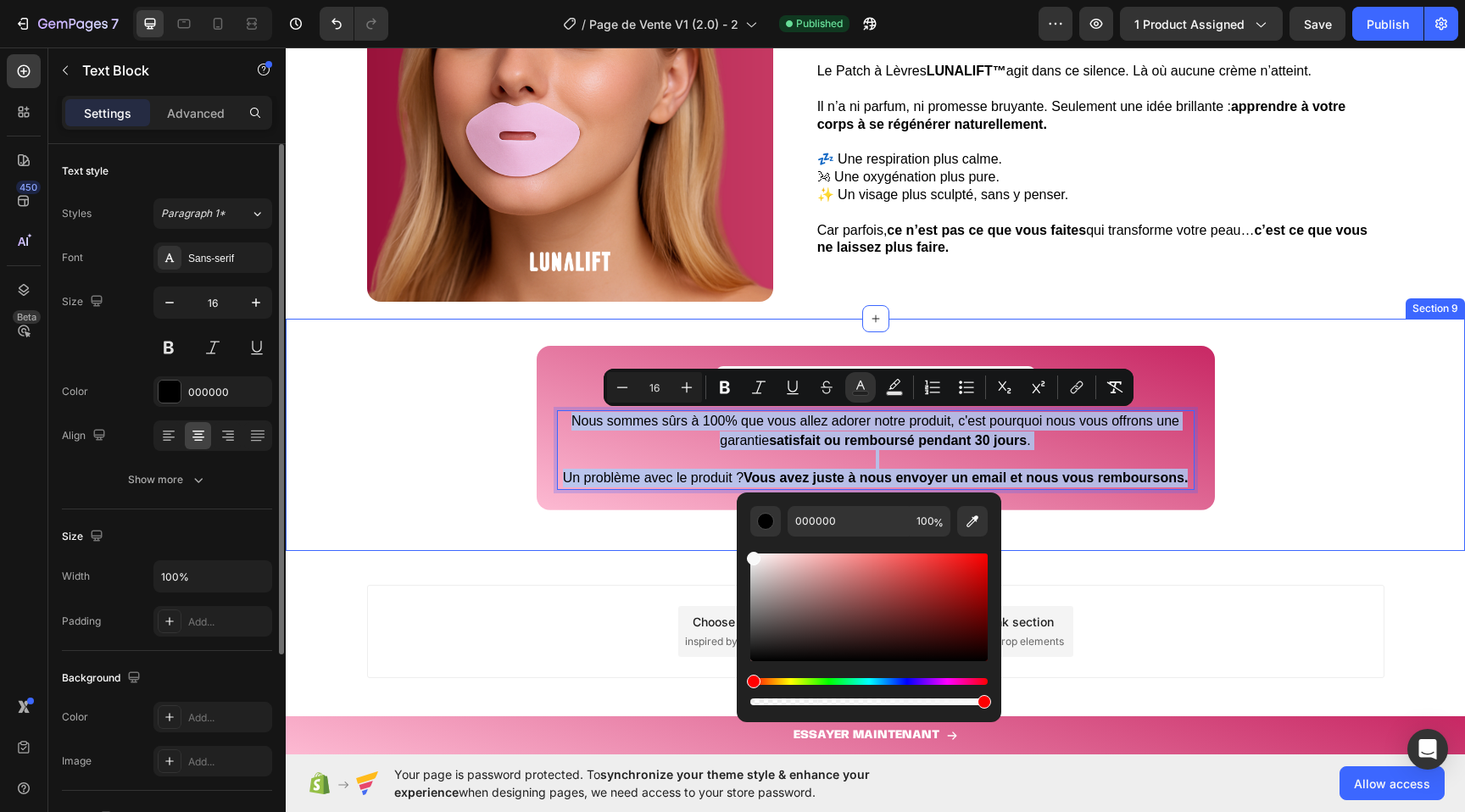
type input "F9F9F9"
drag, startPoint x: 1097, startPoint y: 650, endPoint x: 700, endPoint y: 524, distance: 416.5
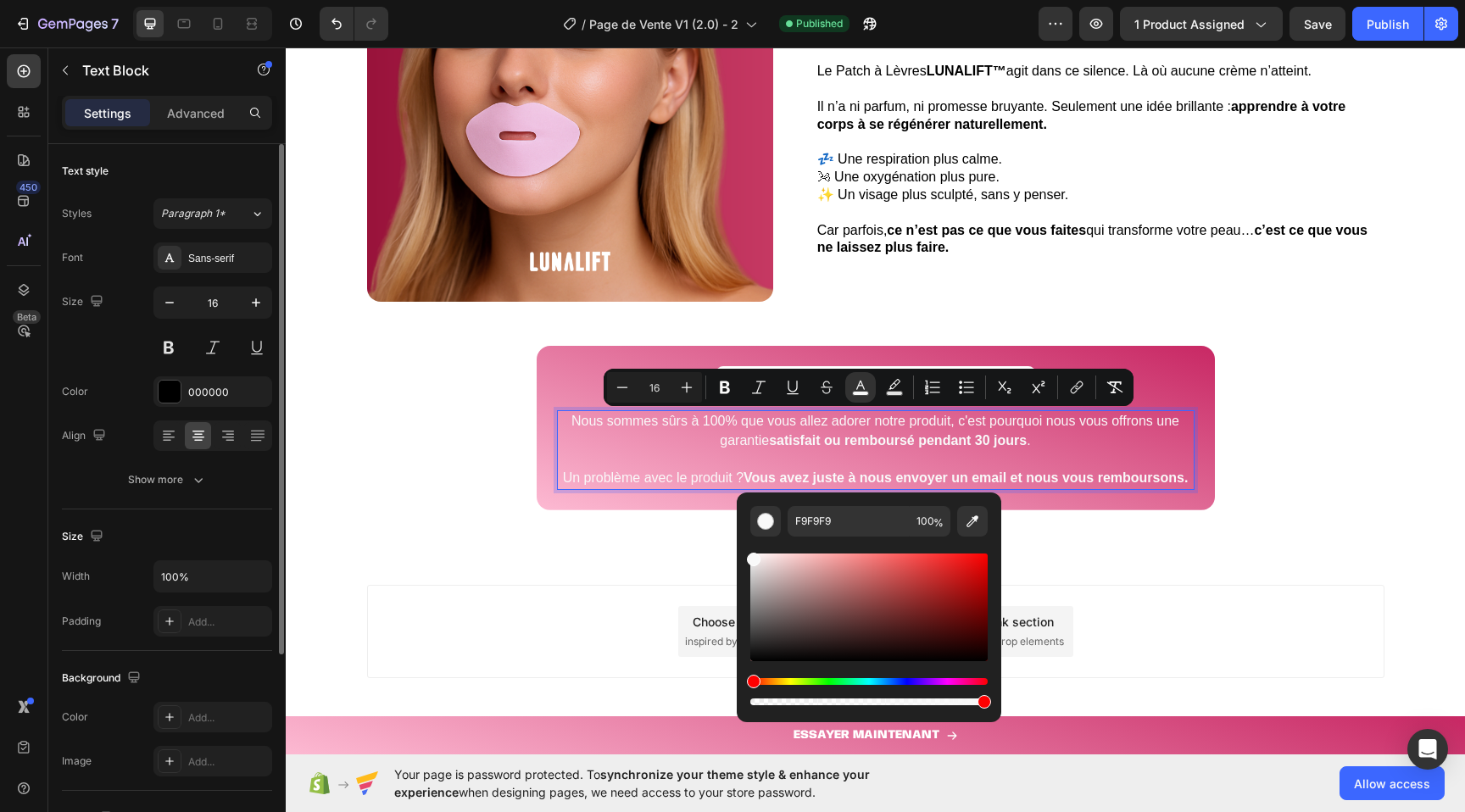
click at [633, 448] on p "Nous sommes sûrs à 100% que vous allez adorer notre produit, c'est pourquoi nou…" at bounding box center [875, 431] width 634 height 38
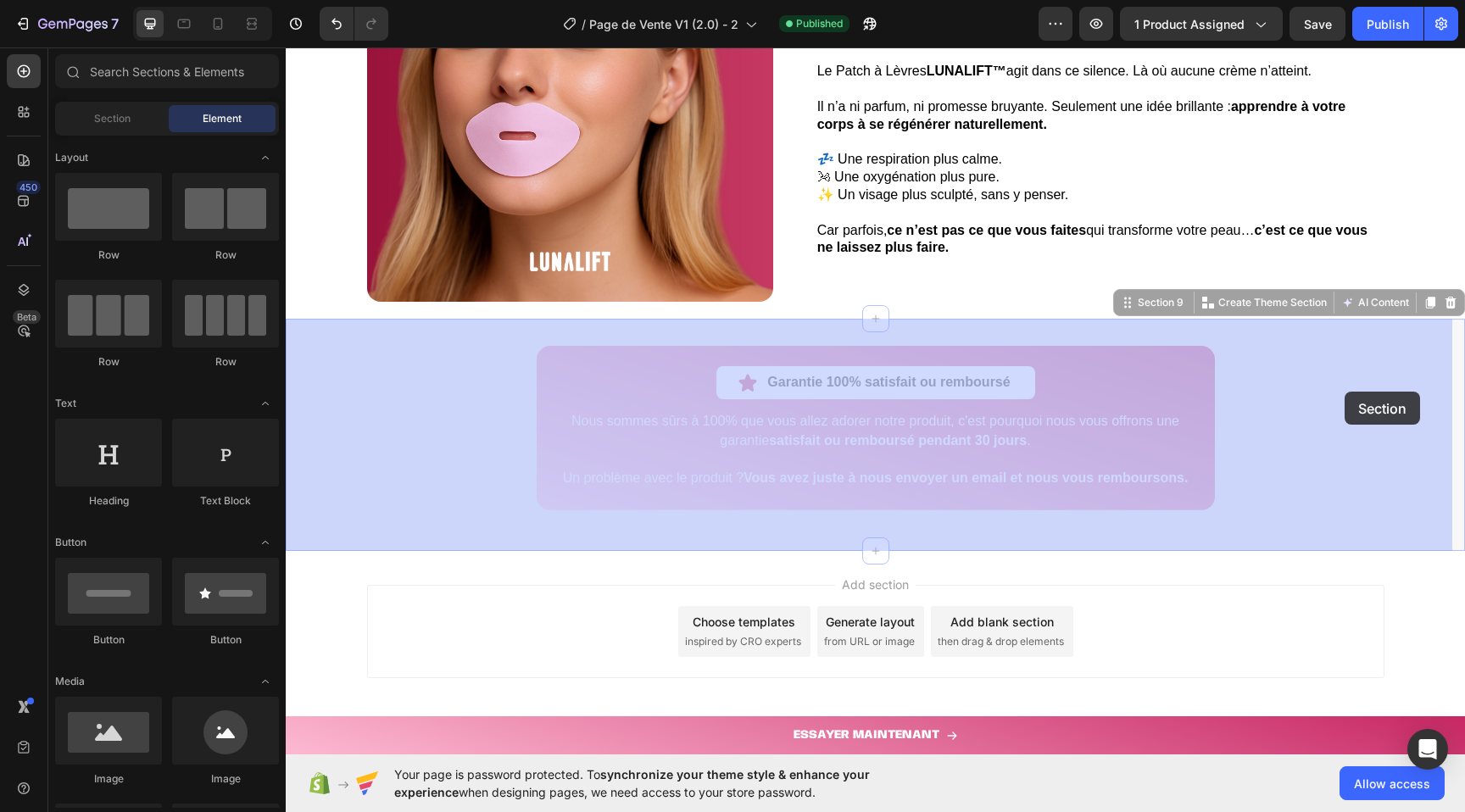
scroll to position [4110, 0]
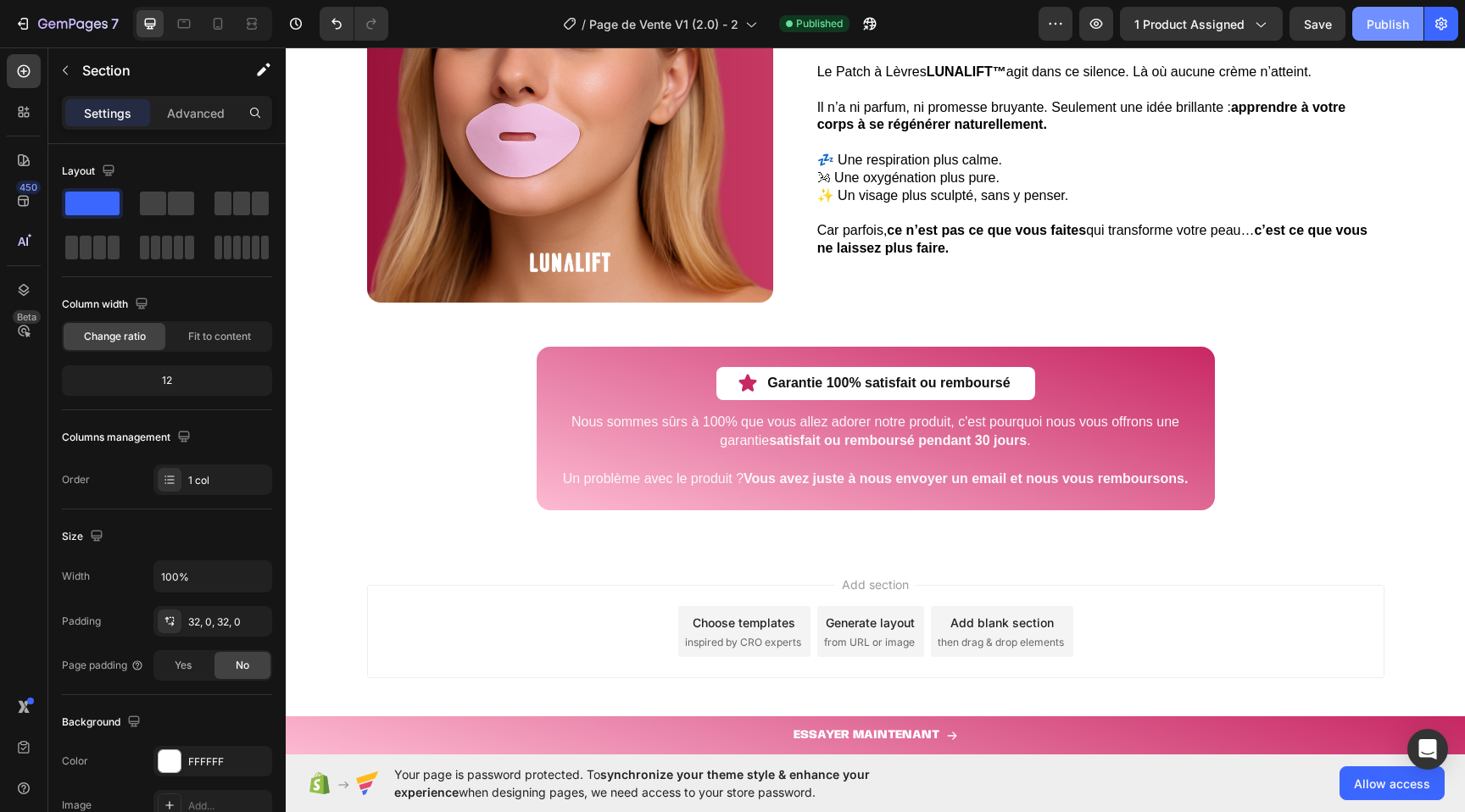
click at [1382, 15] on div "Publish" at bounding box center [1387, 24] width 42 height 18
